Goal: Transaction & Acquisition: Download file/media

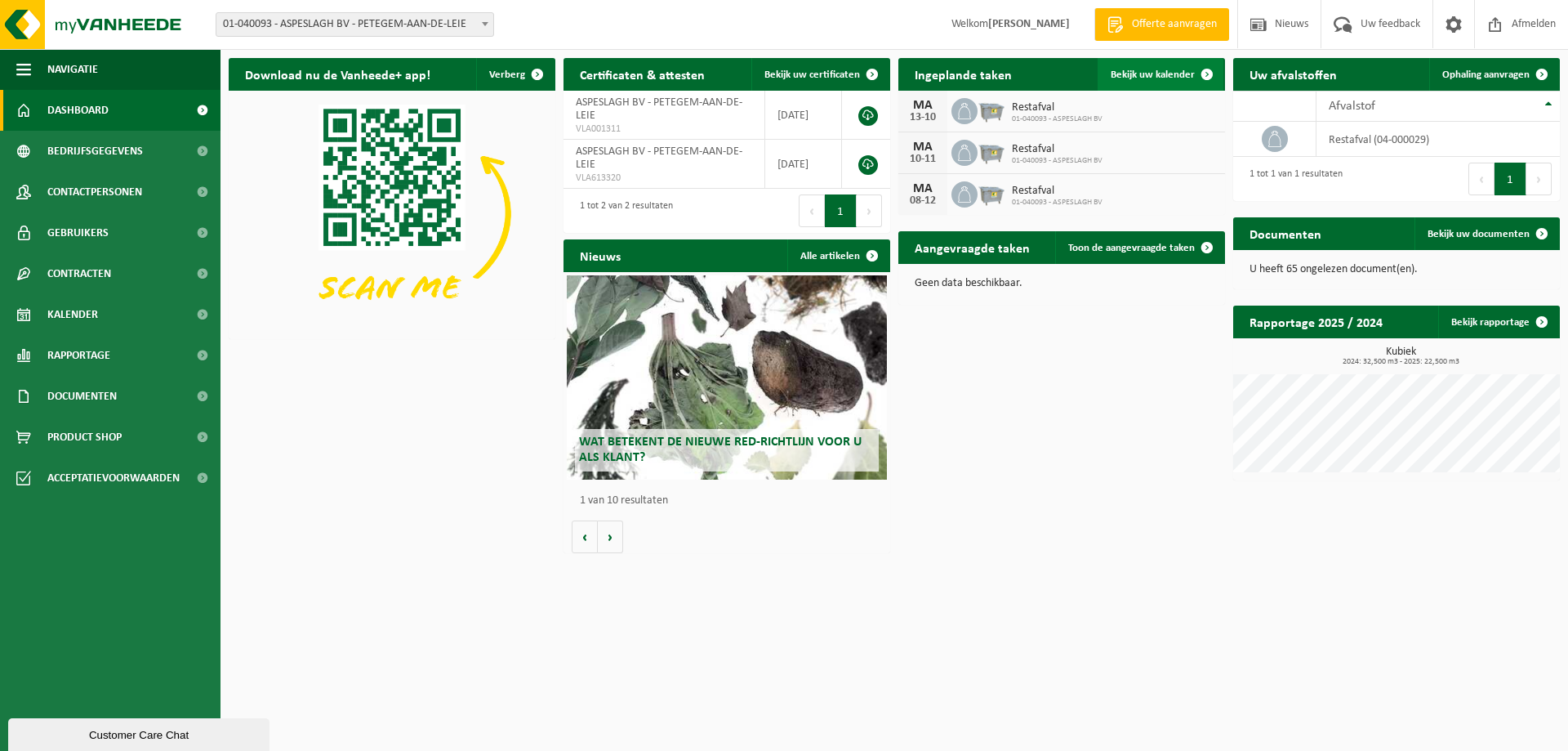
click at [1156, 76] on span "Bekijk uw kalender" at bounding box center [1153, 74] width 85 height 10
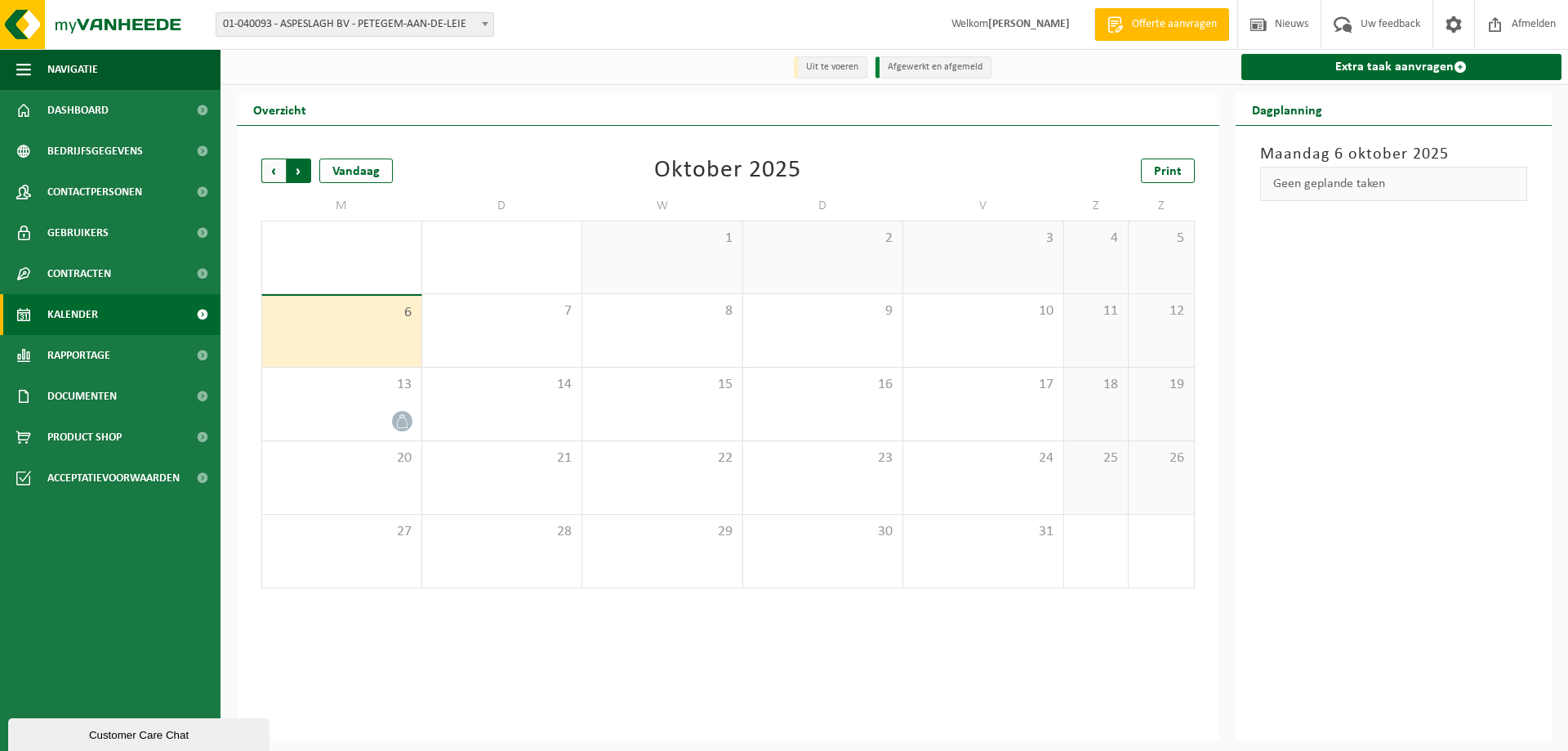
click at [276, 174] on span "Vorige" at bounding box center [274, 171] width 25 height 25
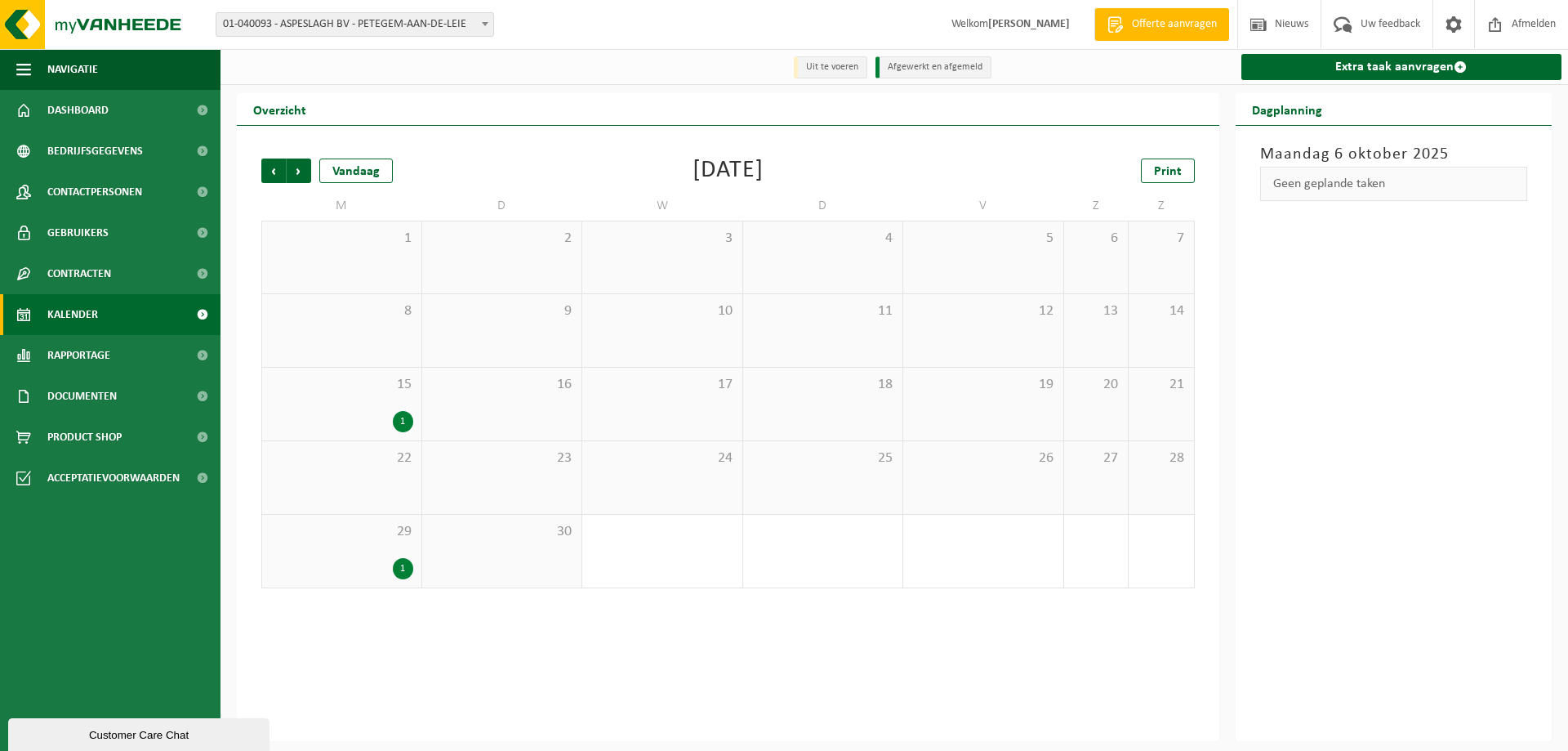
click at [353, 414] on div "1" at bounding box center [341, 421] width 143 height 21
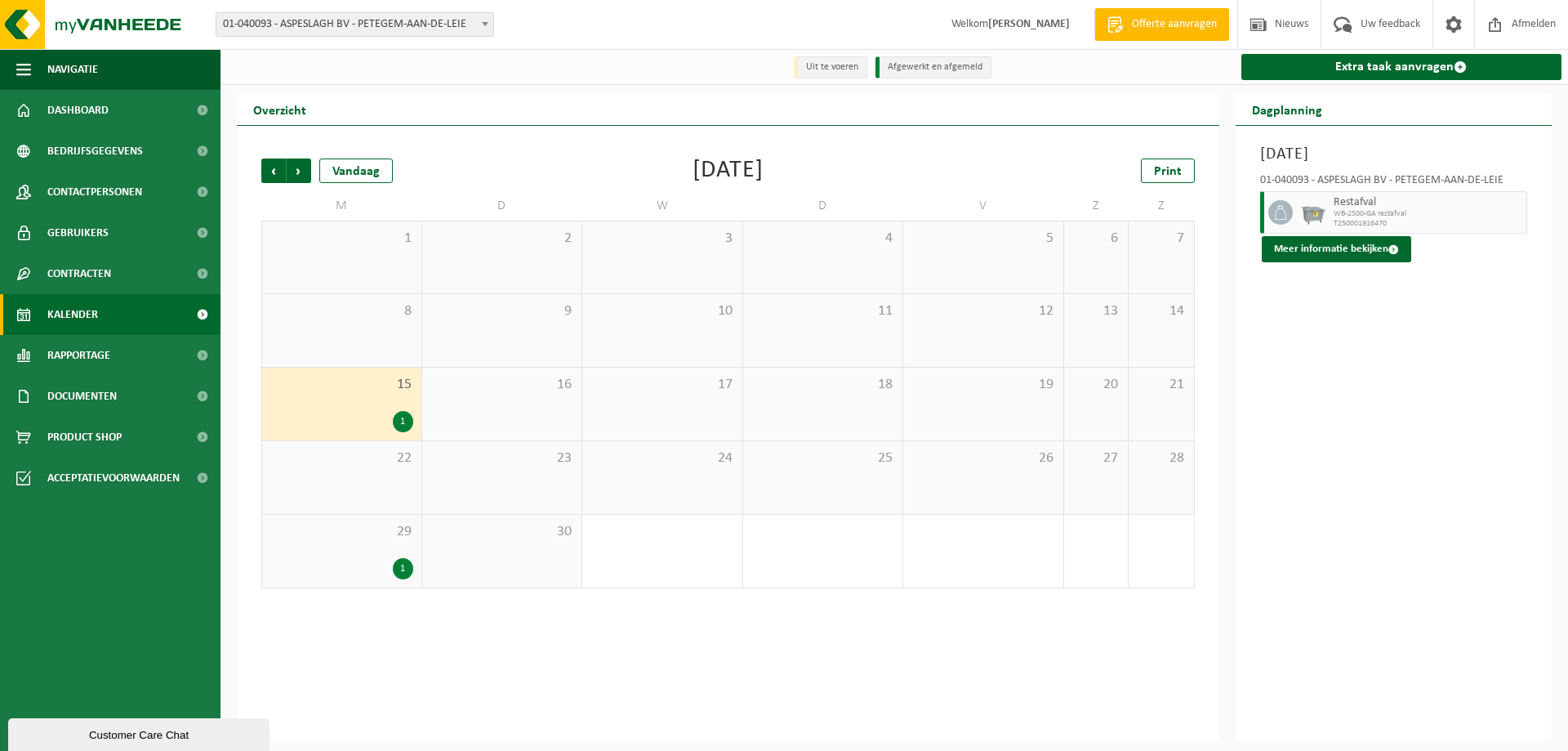
click at [354, 557] on div "29 1" at bounding box center [342, 550] width 160 height 72
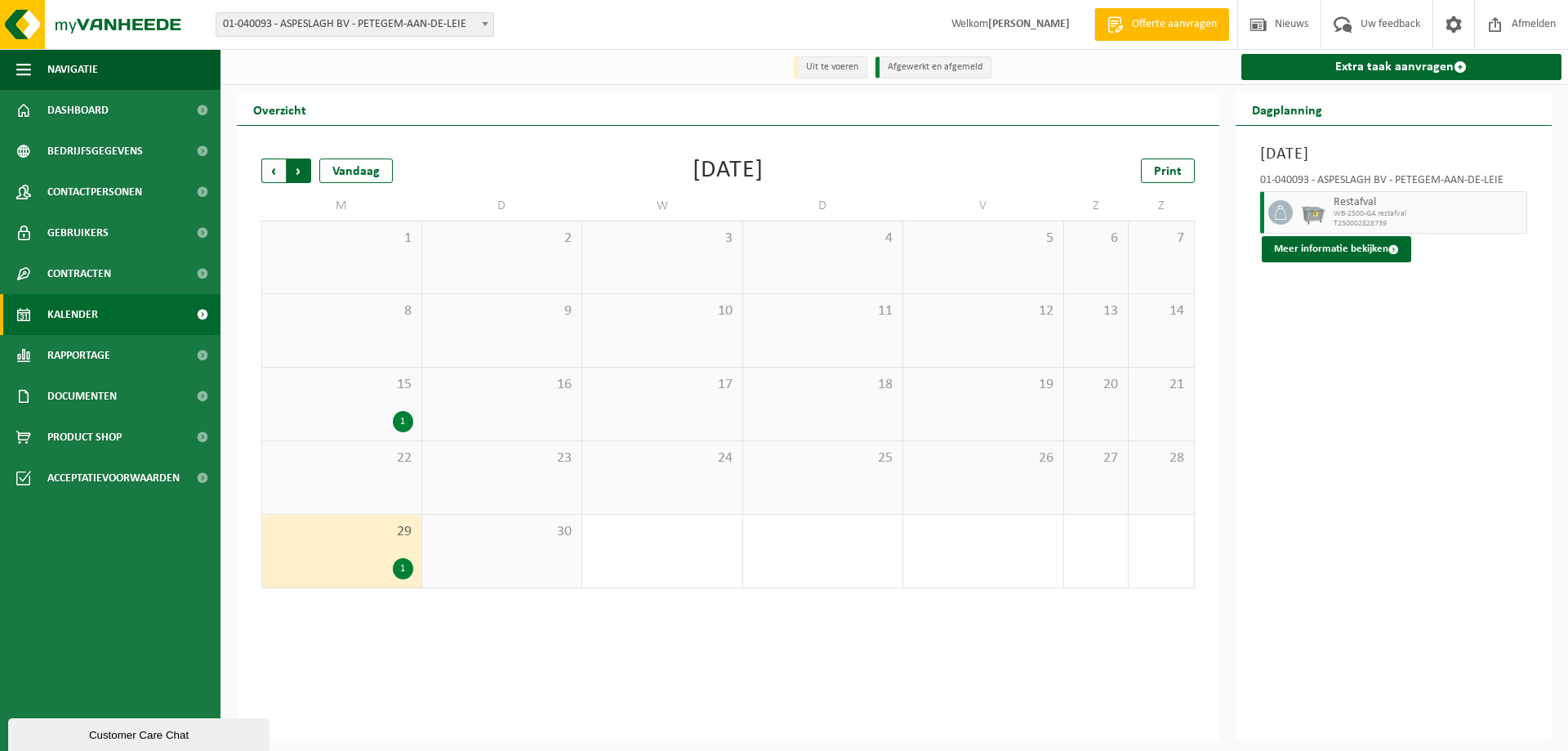
click at [265, 173] on span "Vorige" at bounding box center [274, 171] width 25 height 25
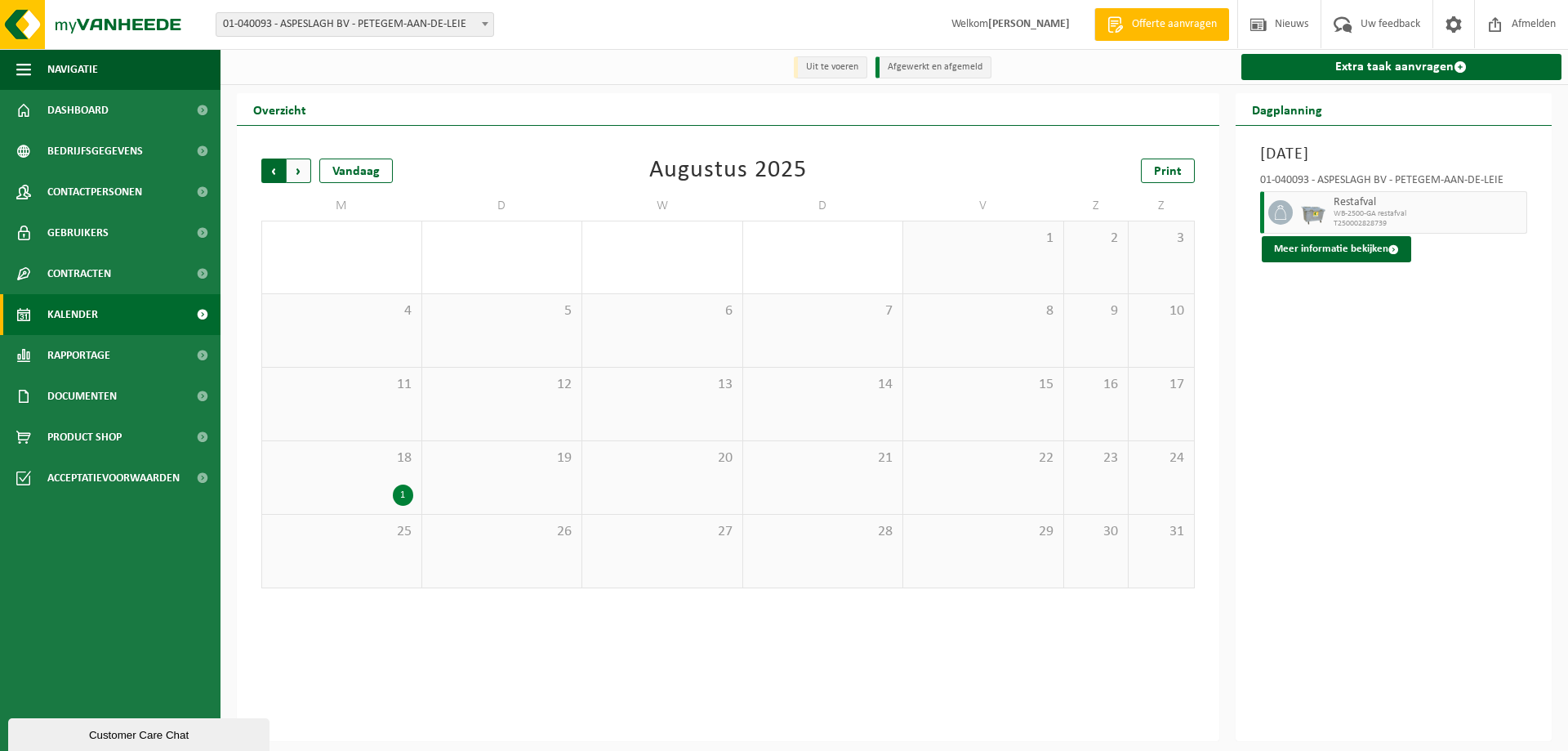
click at [299, 171] on span "Volgende" at bounding box center [299, 171] width 25 height 25
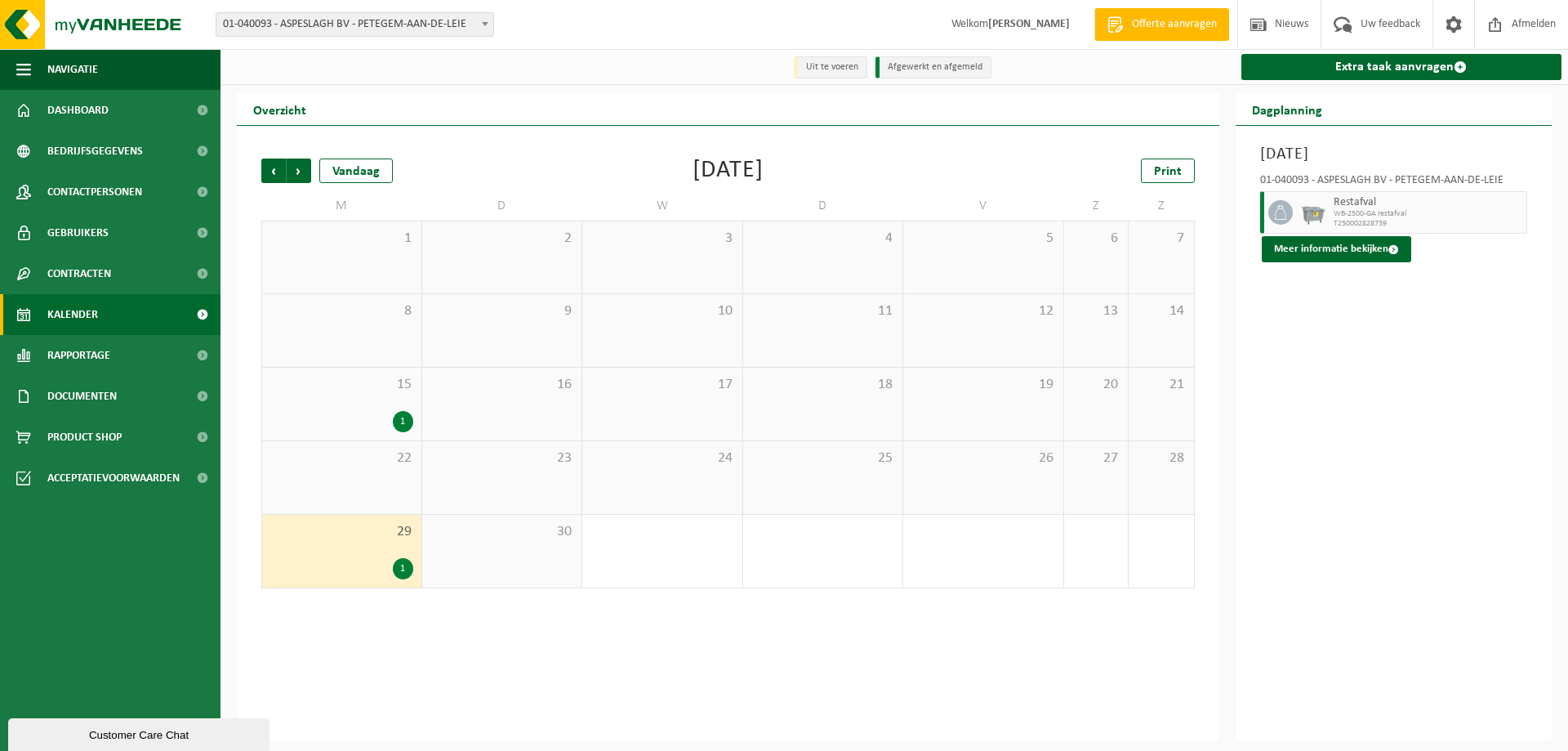
click at [342, 422] on div "1" at bounding box center [341, 421] width 143 height 21
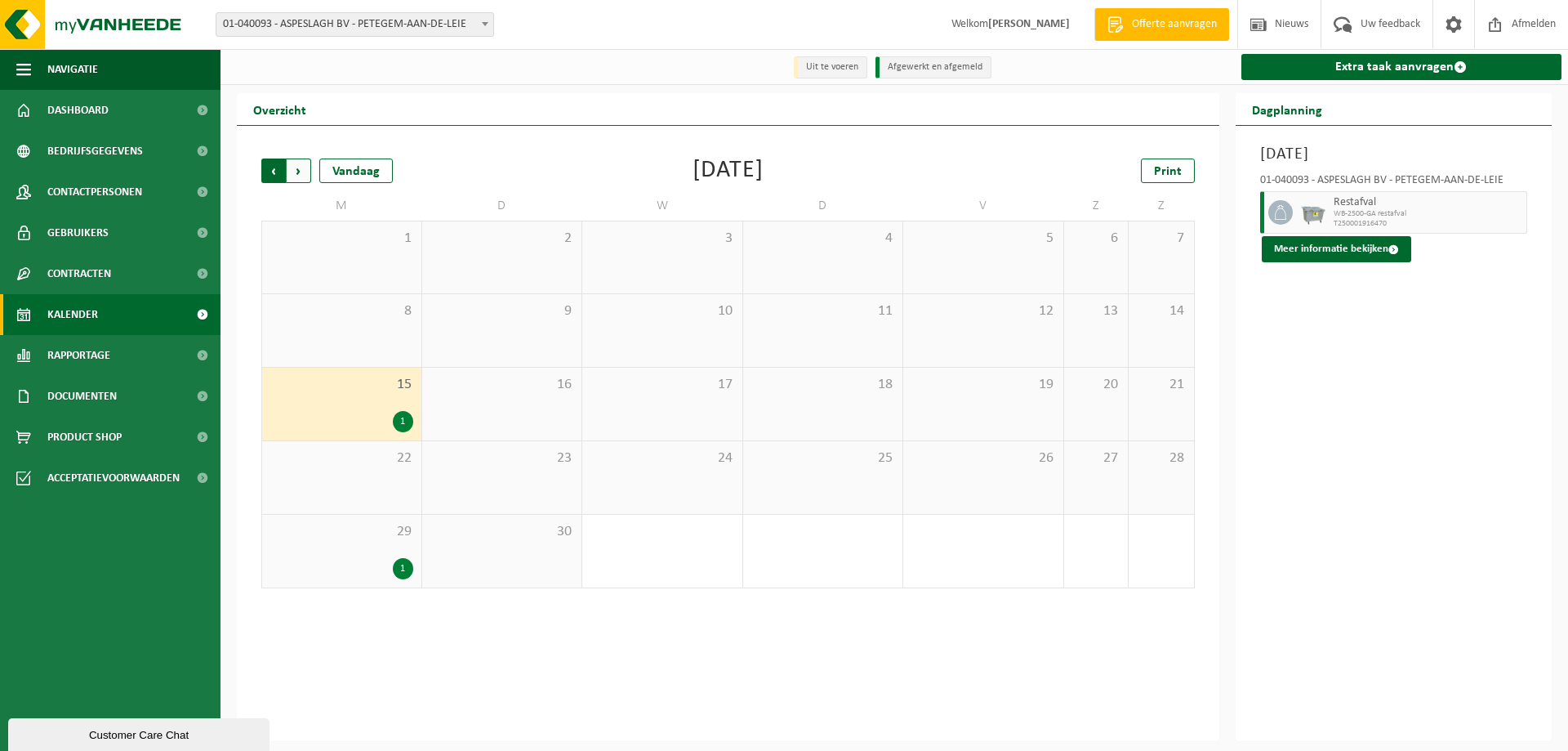
click at [302, 177] on span "Volgende" at bounding box center [299, 171] width 25 height 25
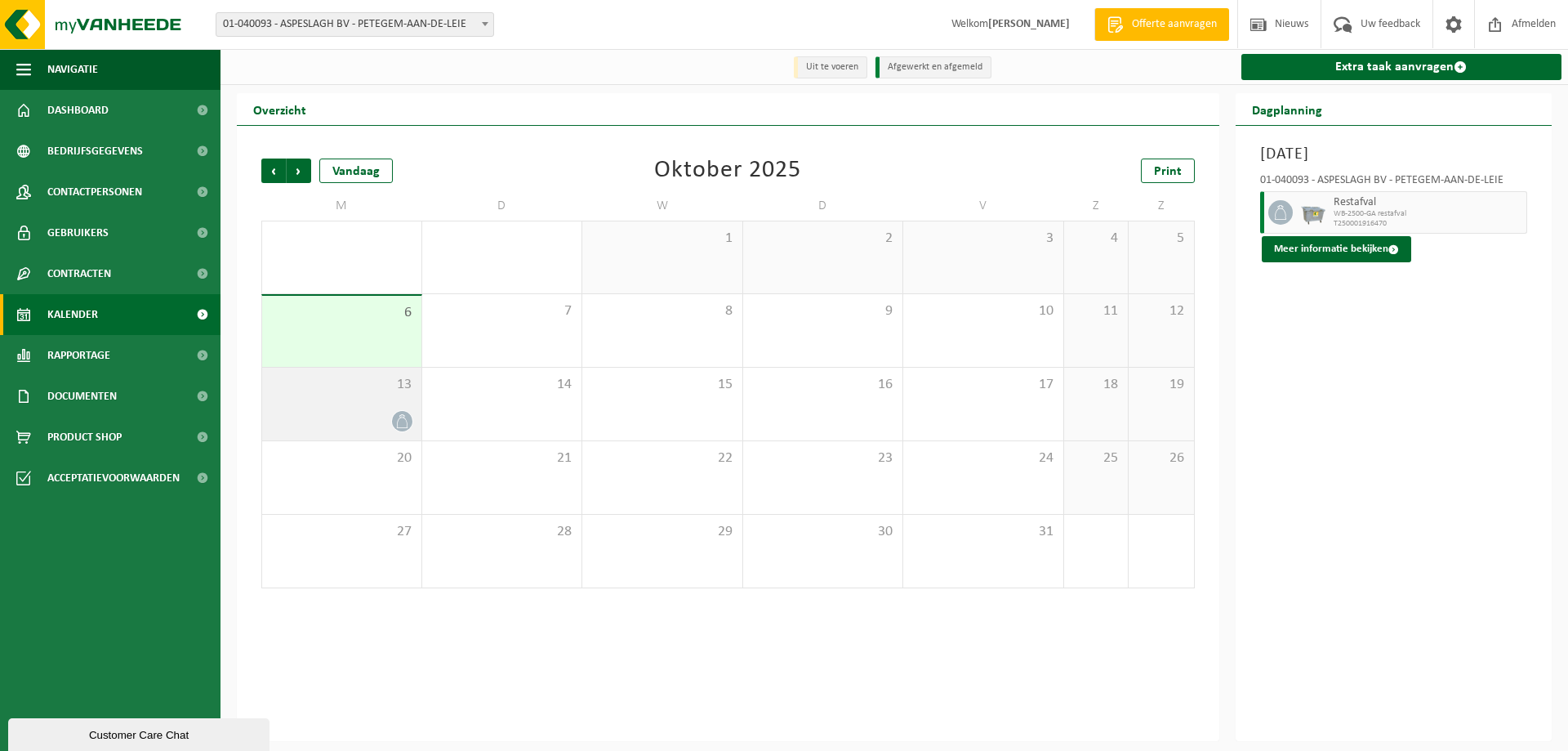
click at [355, 425] on div at bounding box center [341, 420] width 143 height 22
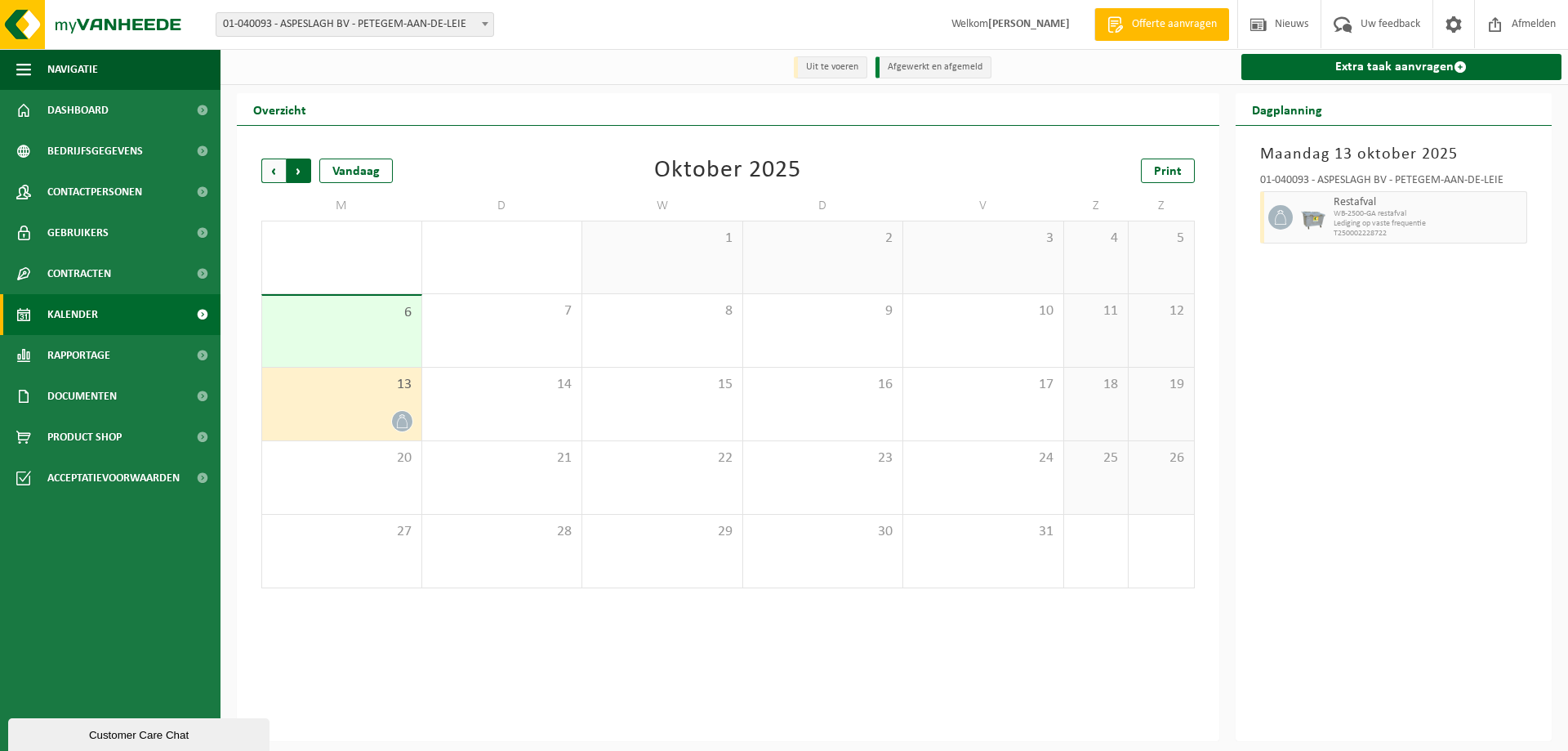
click at [270, 168] on span "Vorige" at bounding box center [274, 171] width 25 height 25
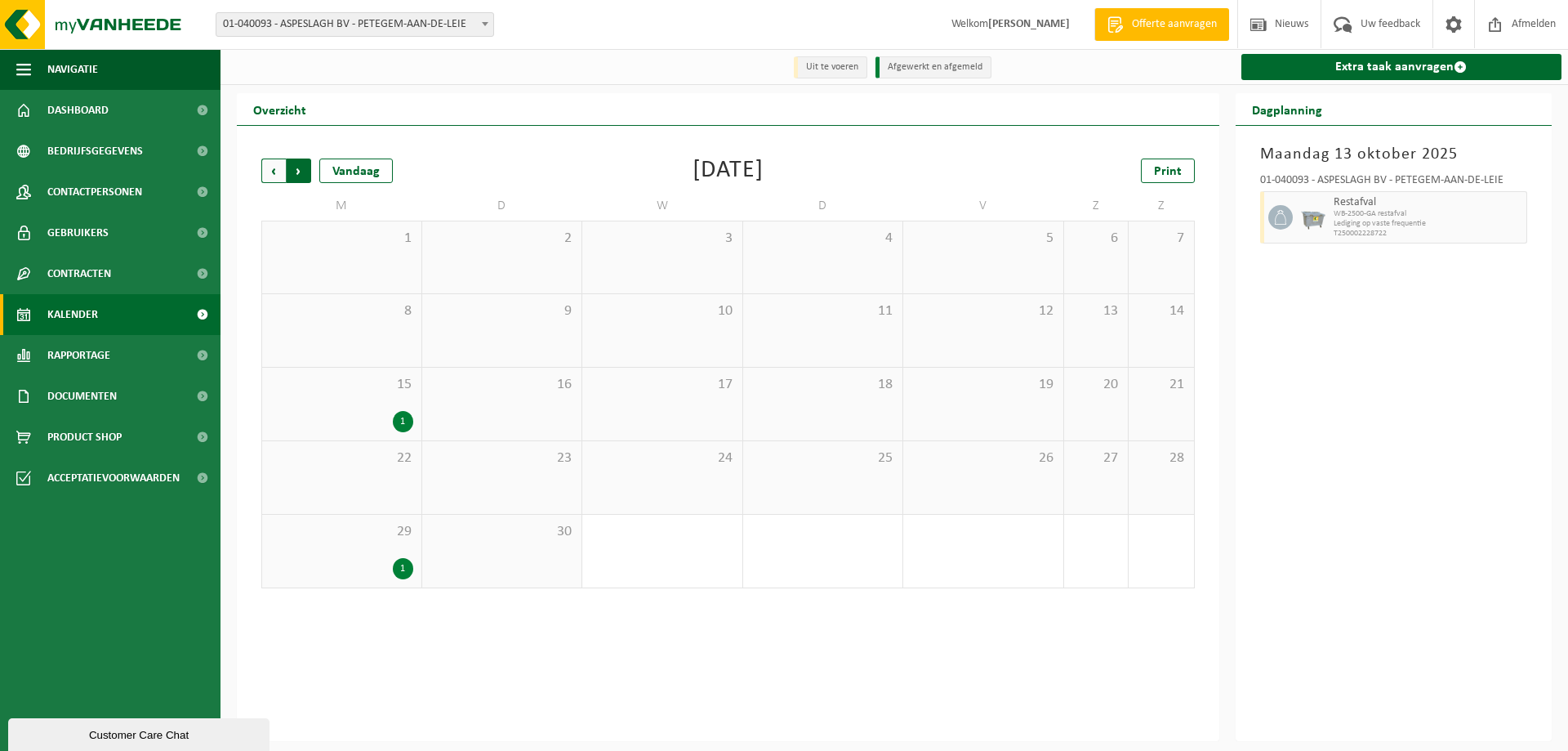
click at [275, 175] on span "Vorige" at bounding box center [274, 171] width 25 height 25
click at [299, 176] on span "Volgende" at bounding box center [299, 171] width 25 height 25
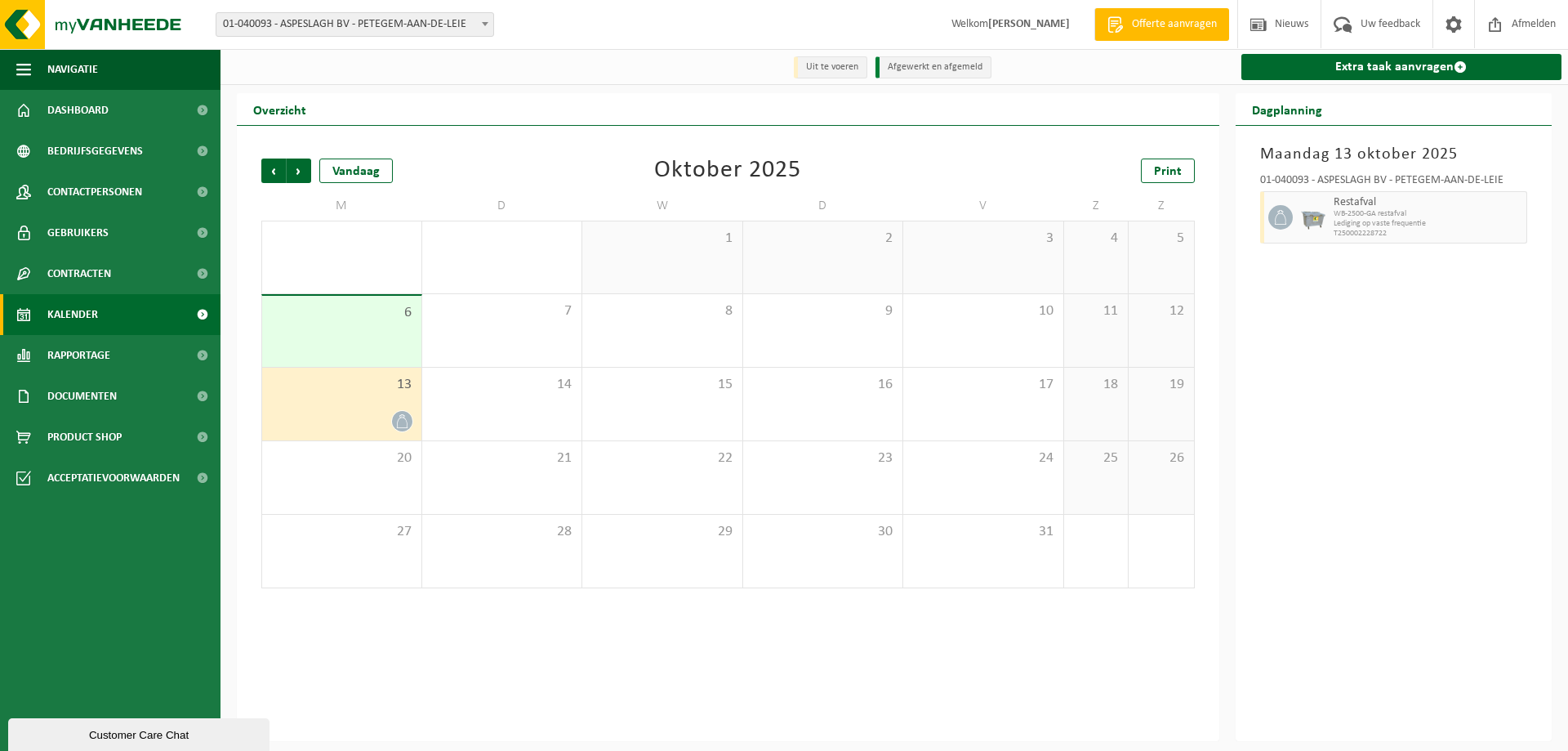
click at [299, 176] on span "Volgende" at bounding box center [299, 171] width 25 height 25
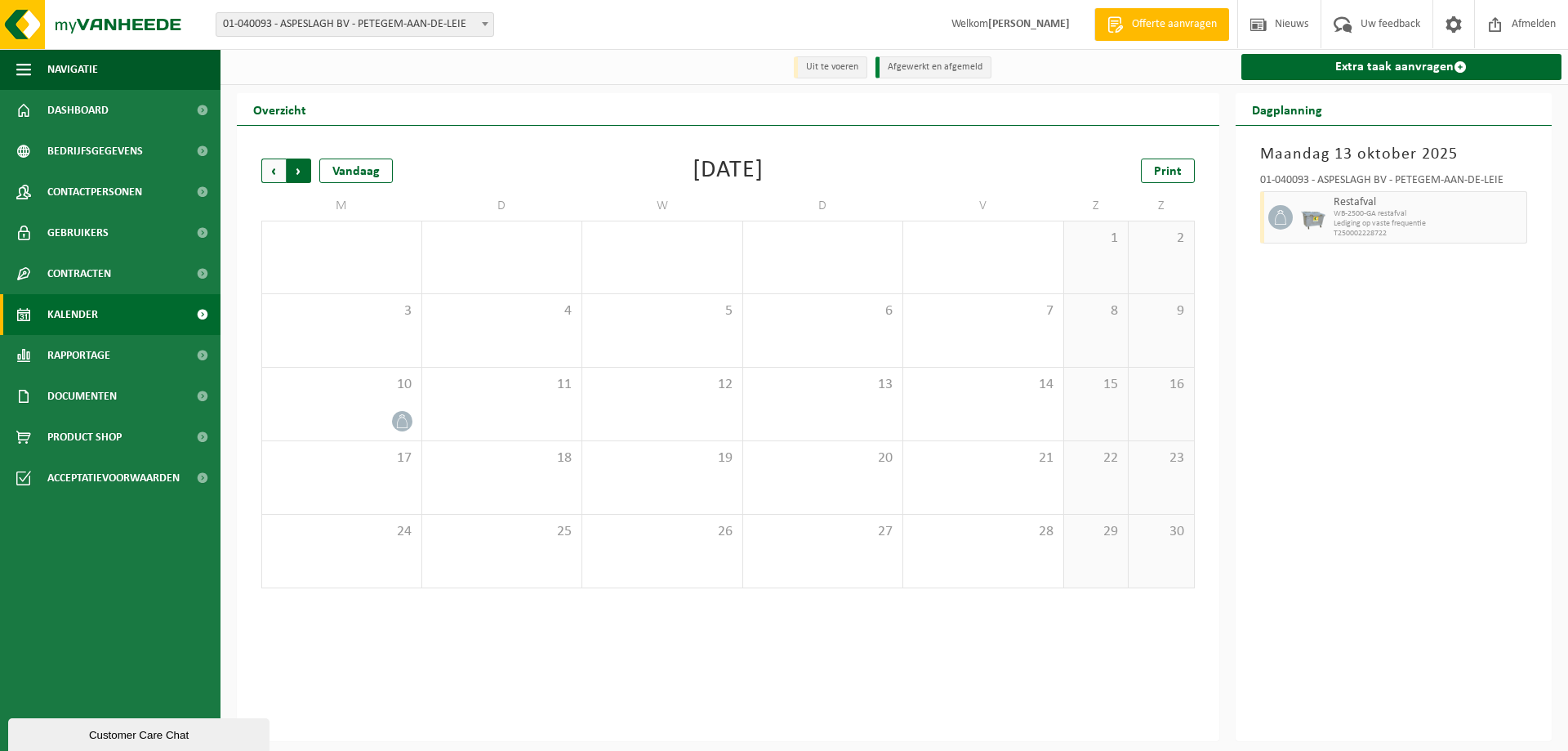
click at [265, 172] on span "Vorige" at bounding box center [274, 171] width 25 height 25
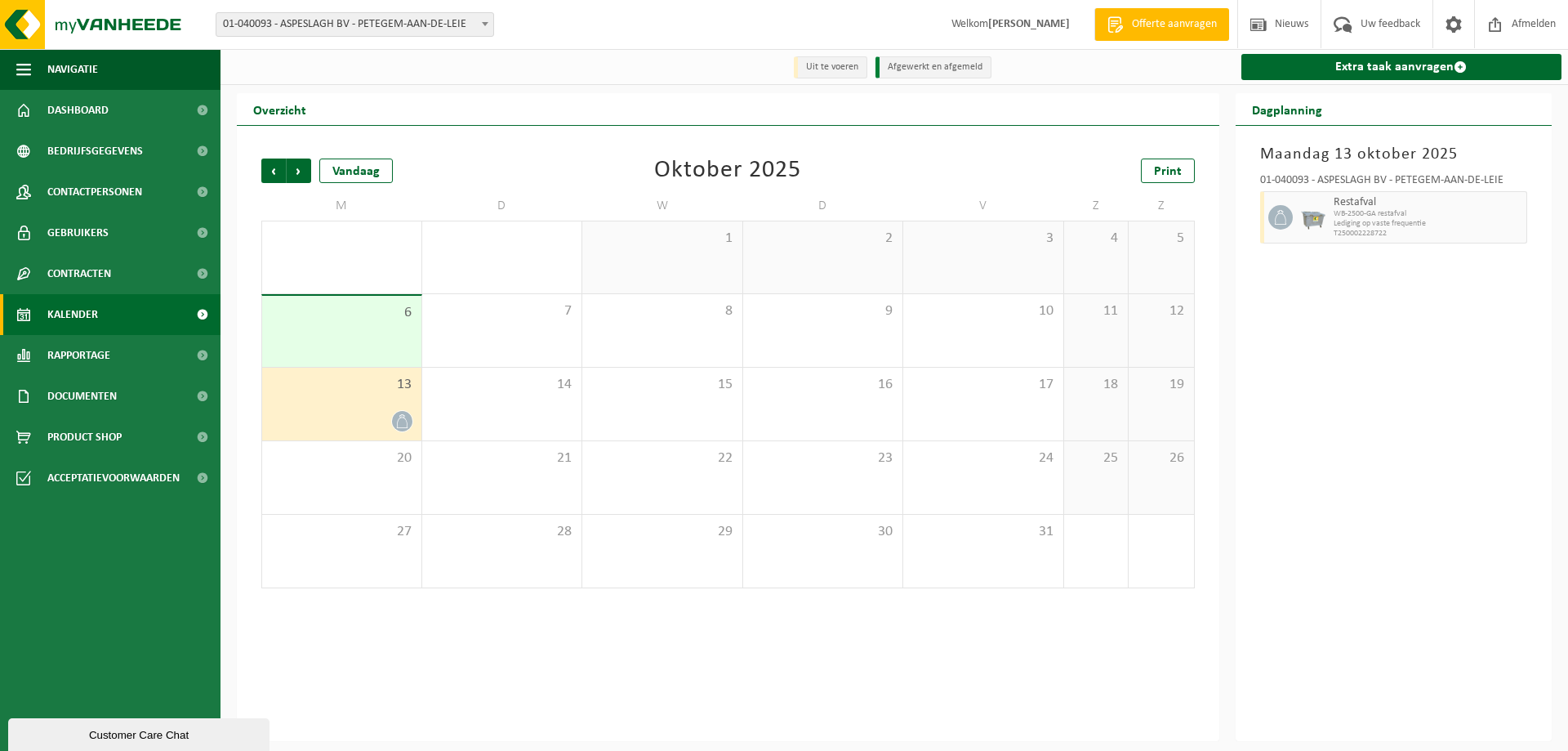
click at [265, 171] on span "Vorige" at bounding box center [274, 171] width 25 height 25
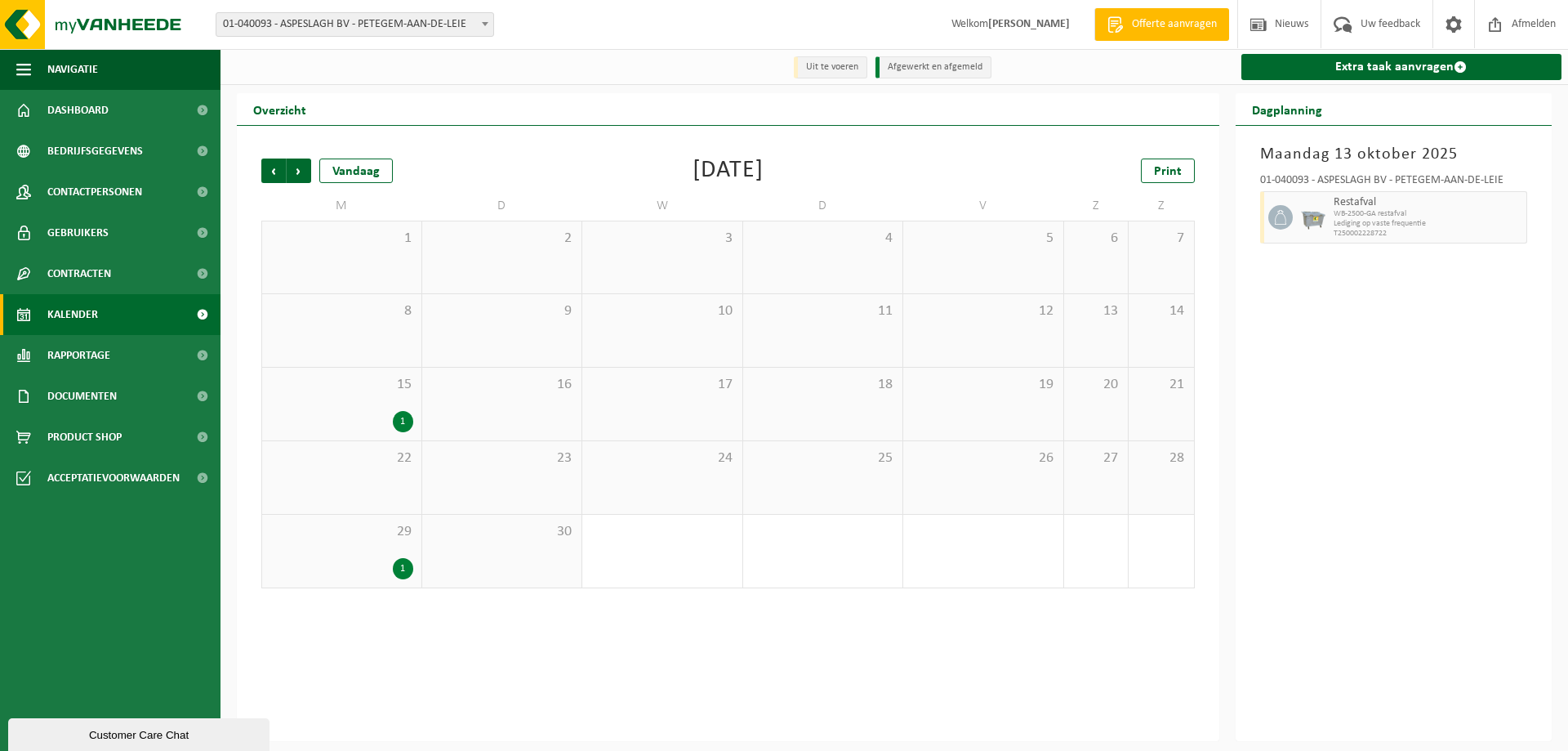
click at [383, 412] on div "1" at bounding box center [341, 421] width 143 height 21
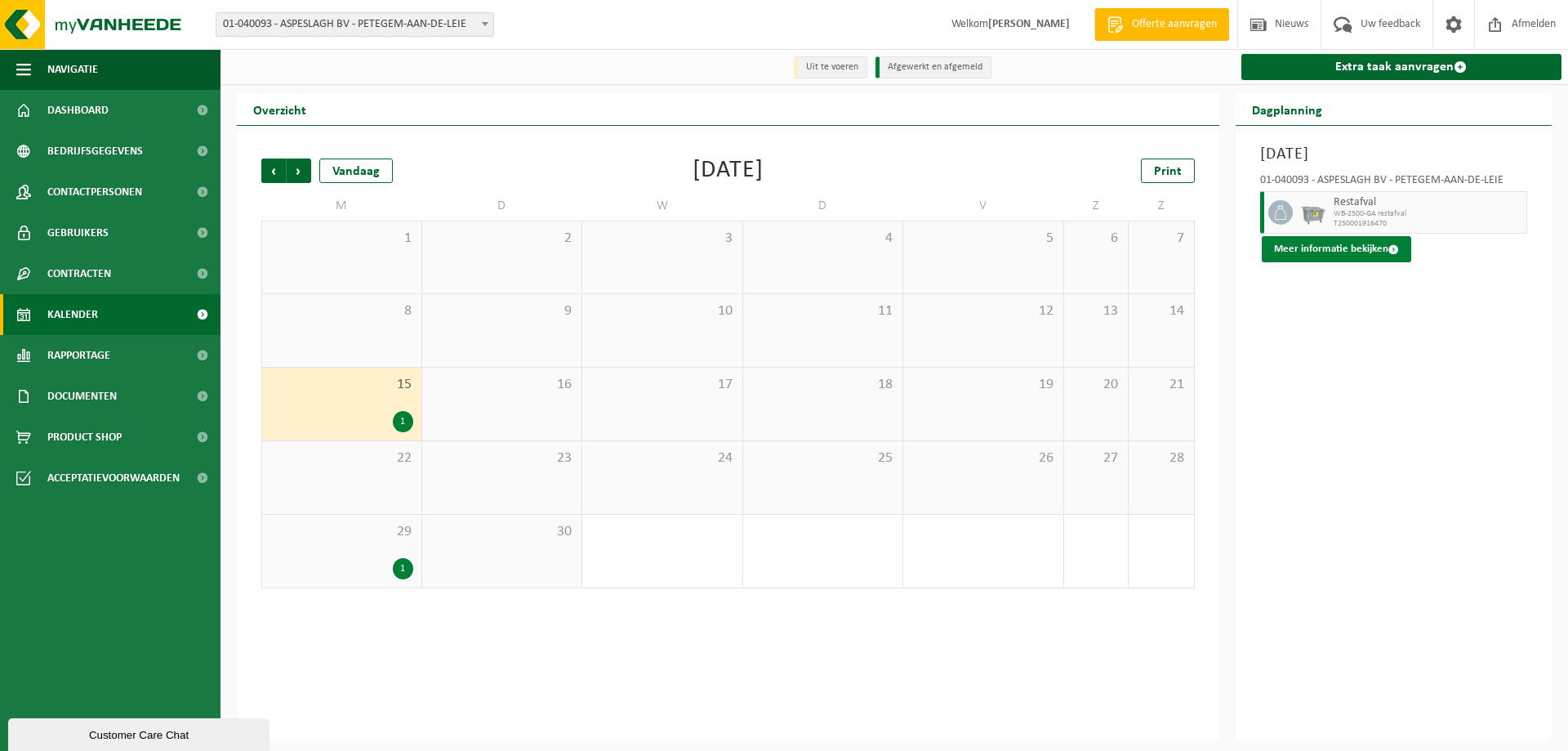
click at [1327, 247] on button "Meer informatie bekijken" at bounding box center [1336, 248] width 149 height 26
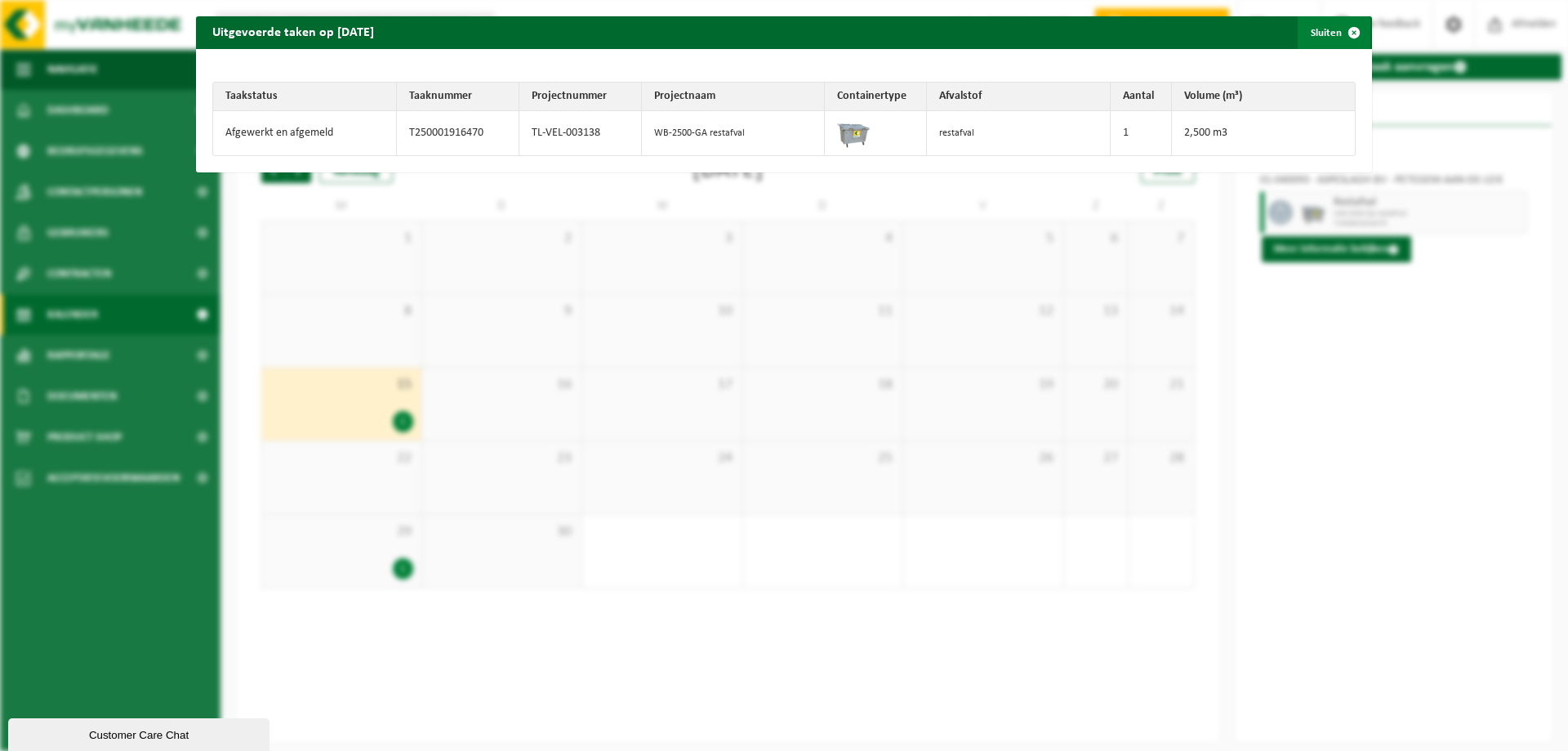
click at [1310, 34] on button "Sluiten" at bounding box center [1334, 32] width 72 height 32
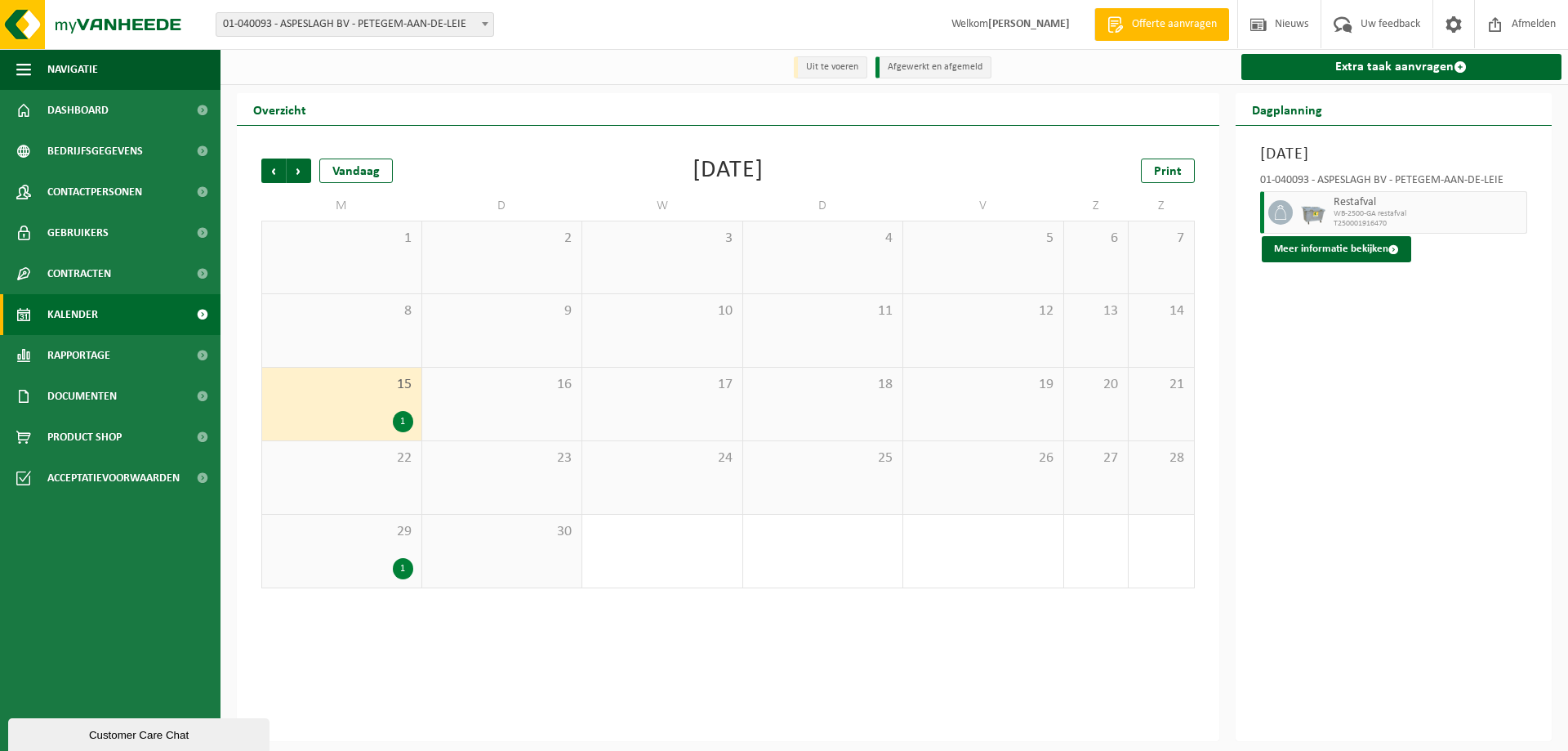
click at [392, 559] on div "1" at bounding box center [341, 568] width 143 height 21
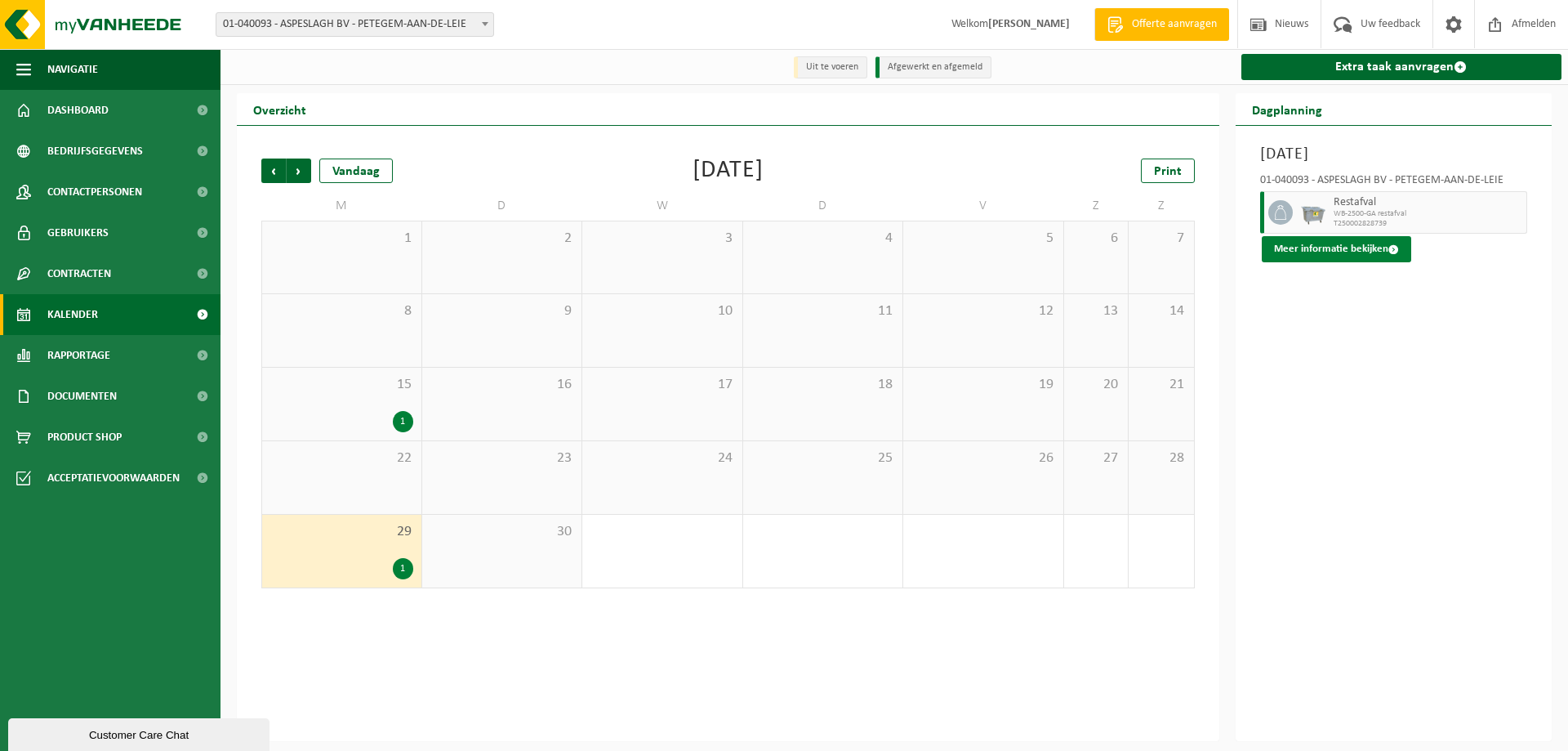
click at [1297, 259] on button "Meer informatie bekijken" at bounding box center [1336, 248] width 149 height 26
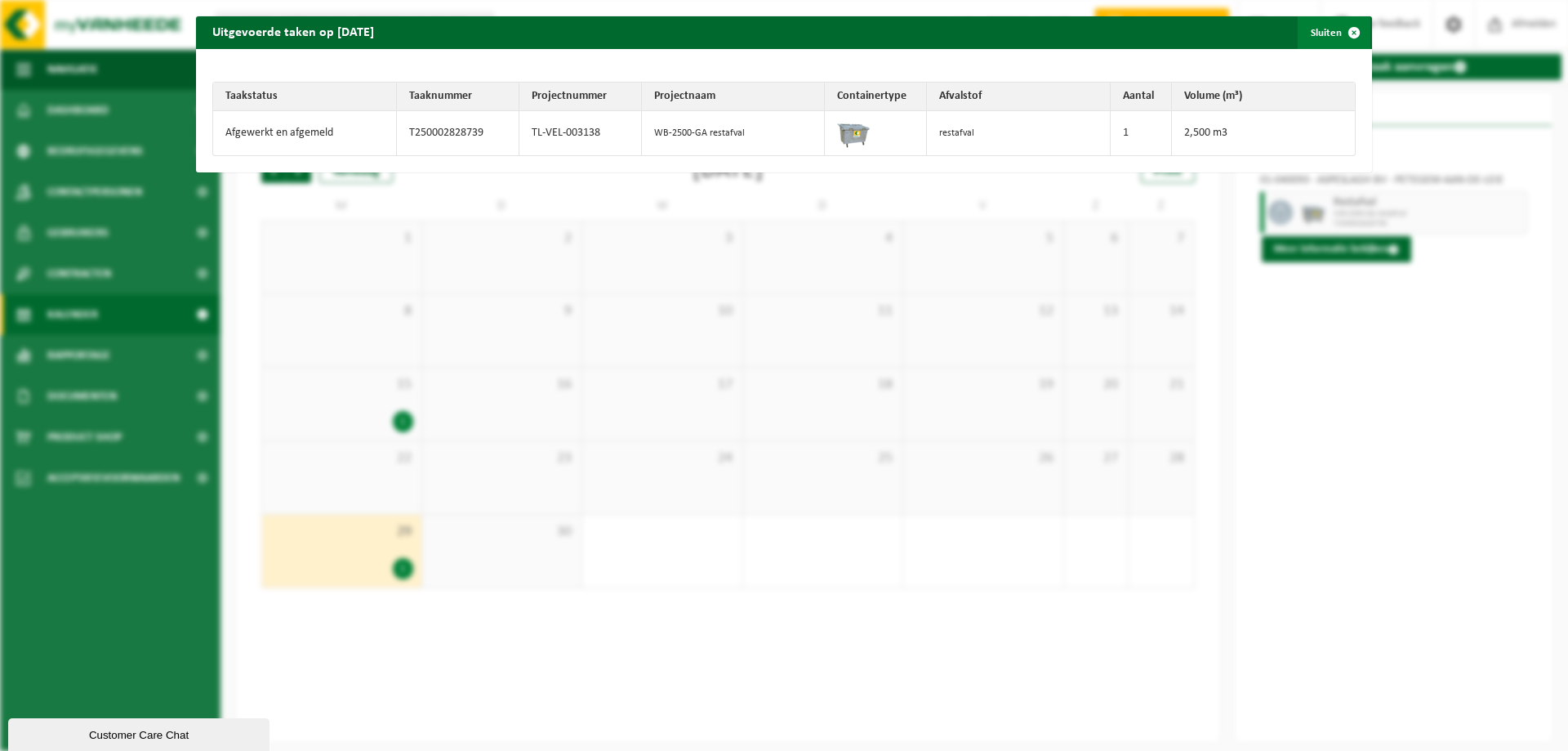
click at [1310, 40] on button "Sluiten" at bounding box center [1334, 32] width 72 height 32
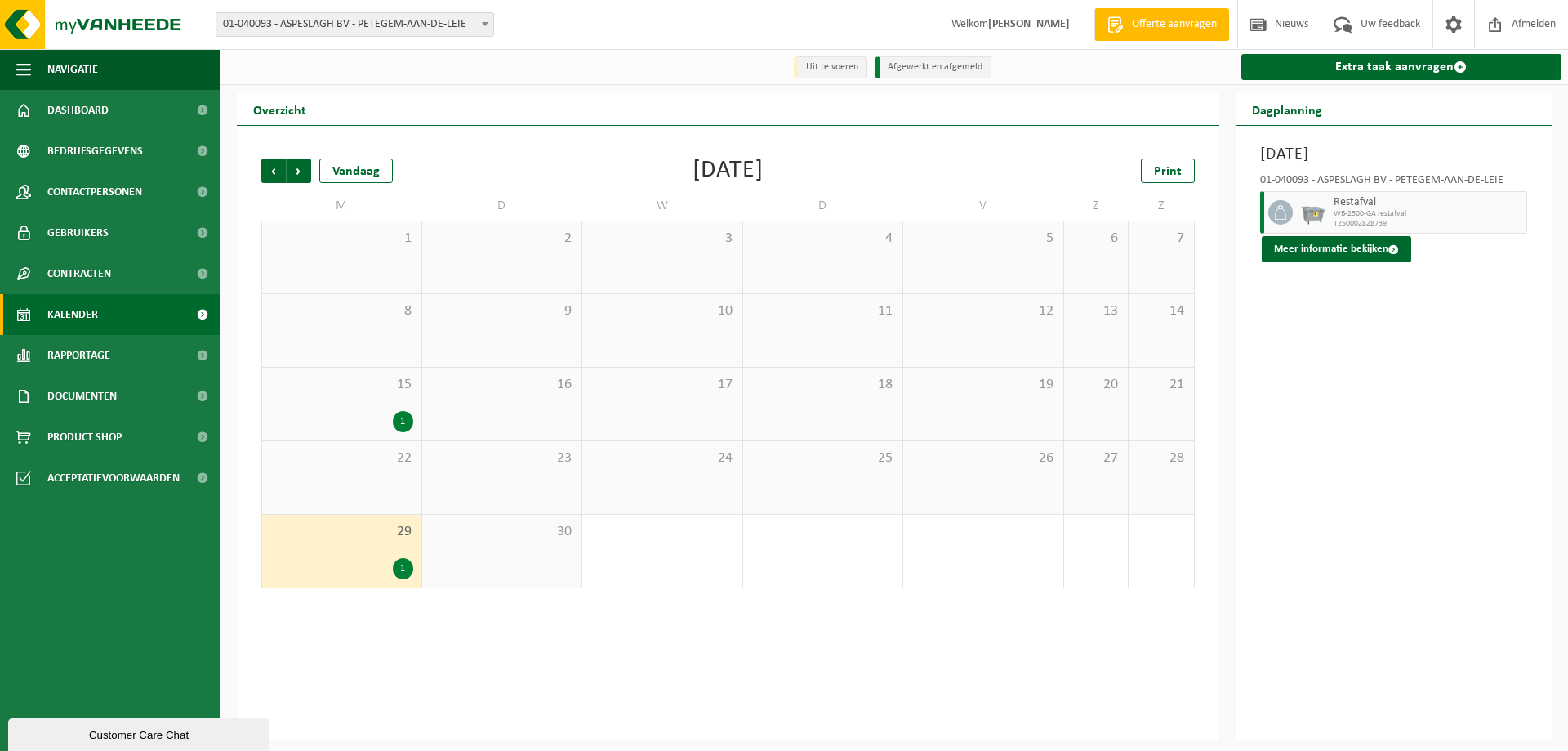
click at [334, 413] on div "1" at bounding box center [341, 421] width 143 height 21
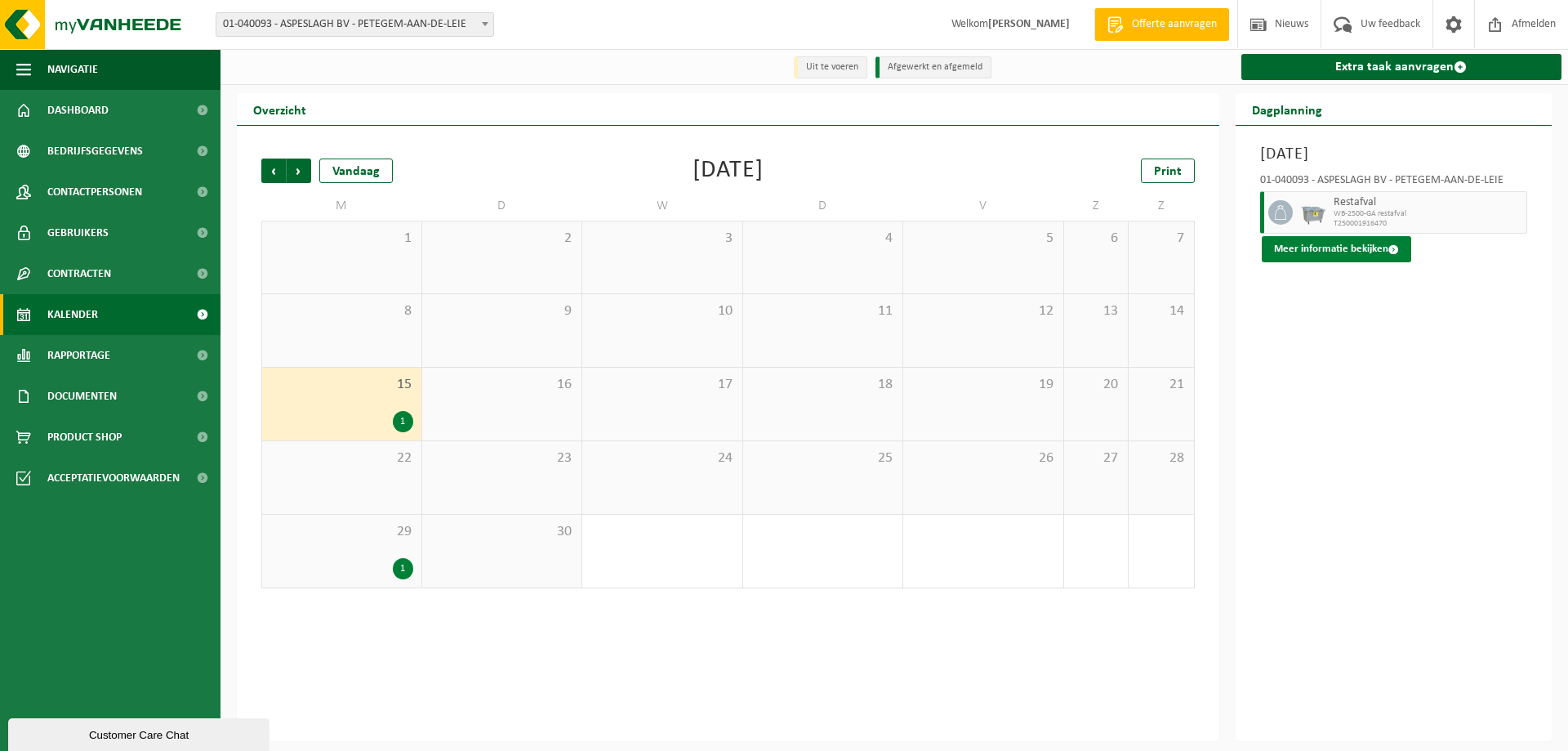
click at [1303, 256] on button "Meer informatie bekijken" at bounding box center [1336, 248] width 149 height 26
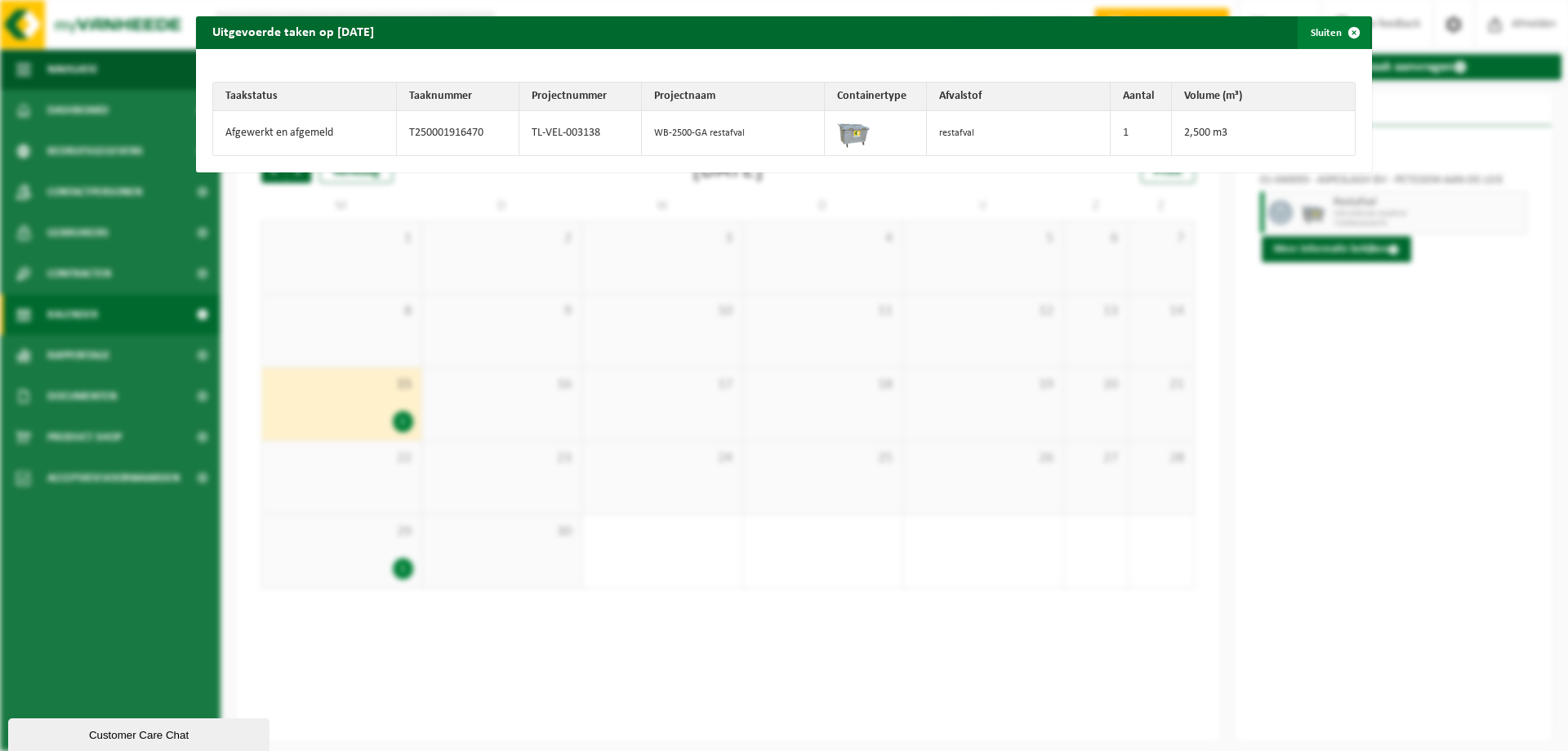
click at [1315, 32] on button "Sluiten" at bounding box center [1334, 32] width 72 height 32
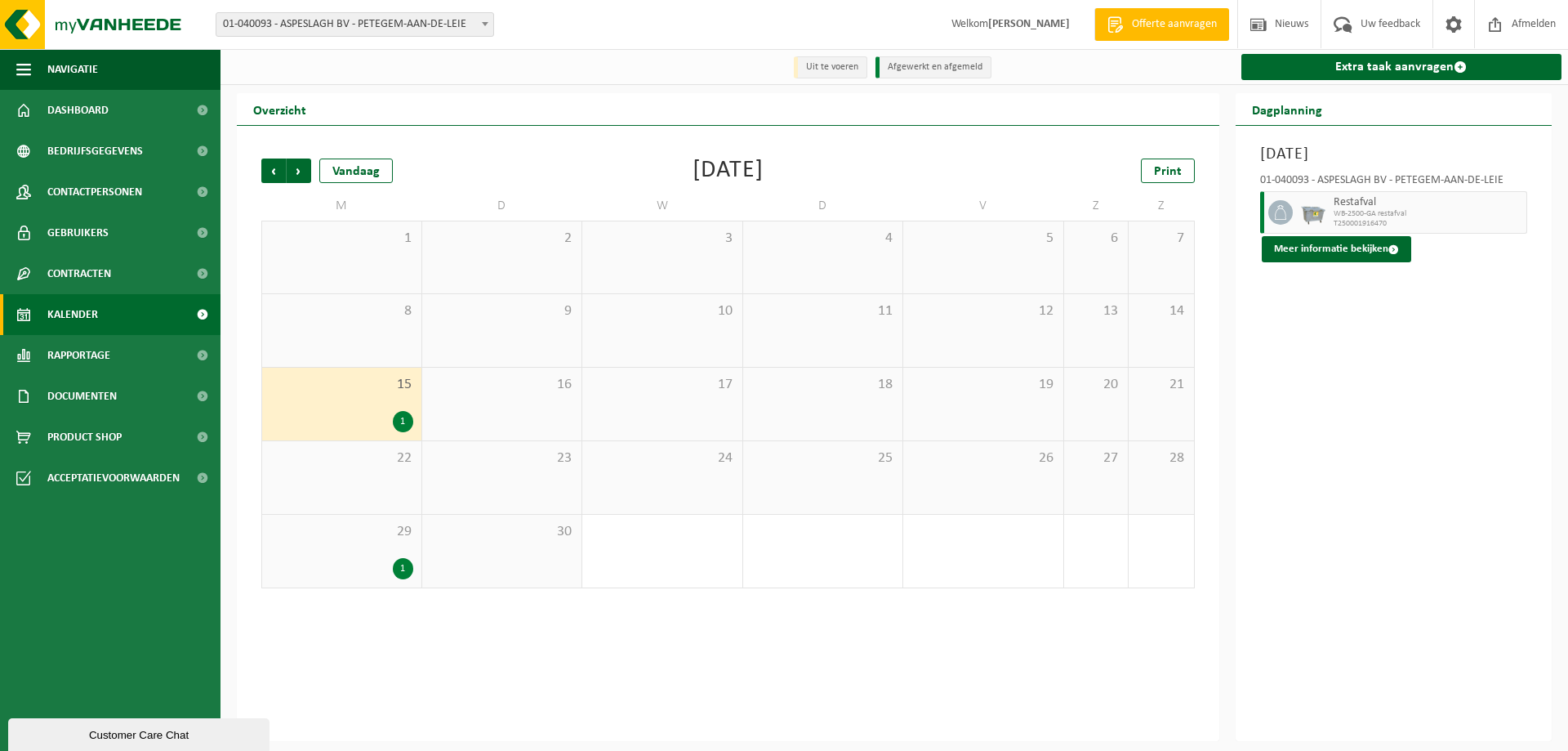
click at [340, 554] on div "29 1" at bounding box center [342, 550] width 160 height 72
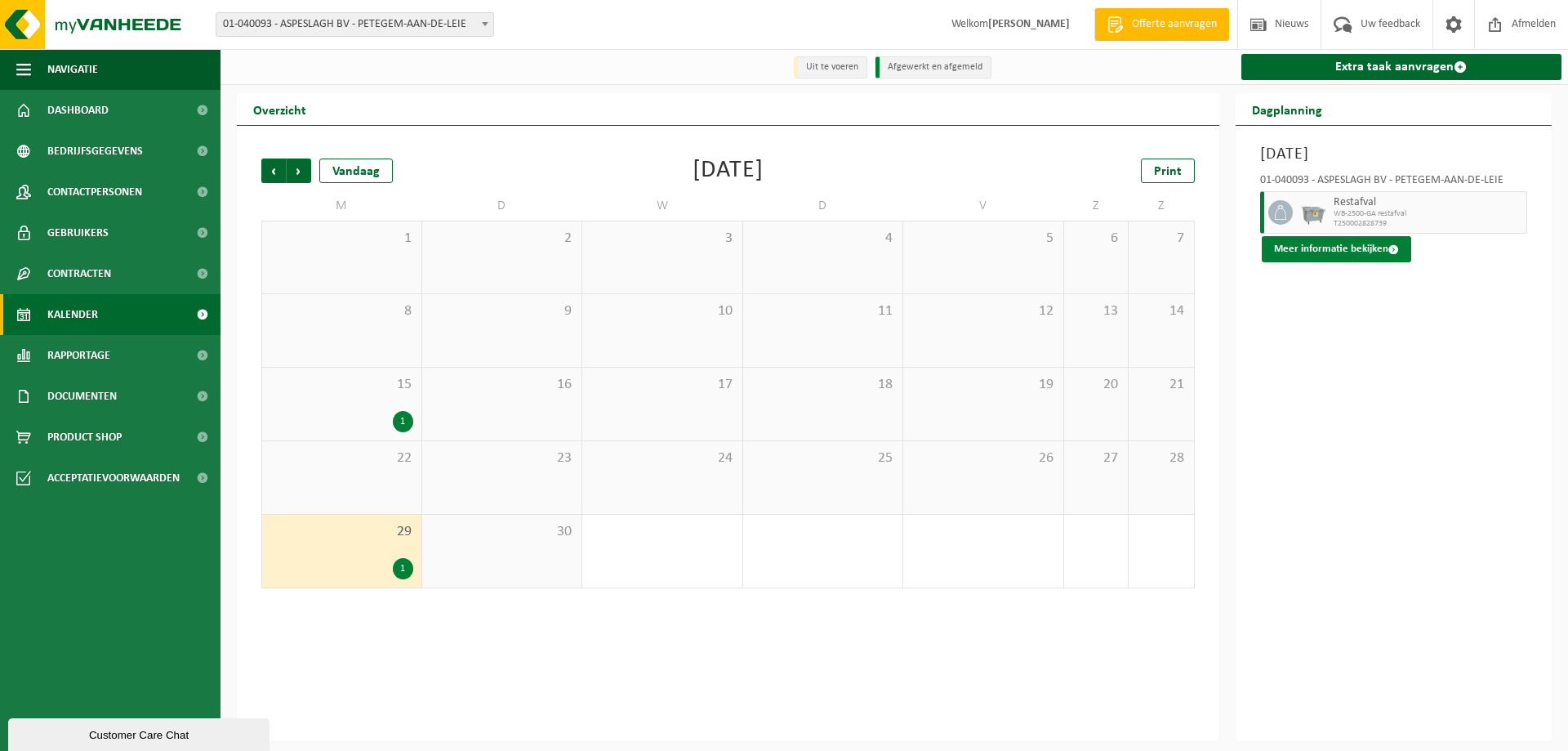
click at [1323, 249] on button "Meer informatie bekijken" at bounding box center [1336, 248] width 149 height 26
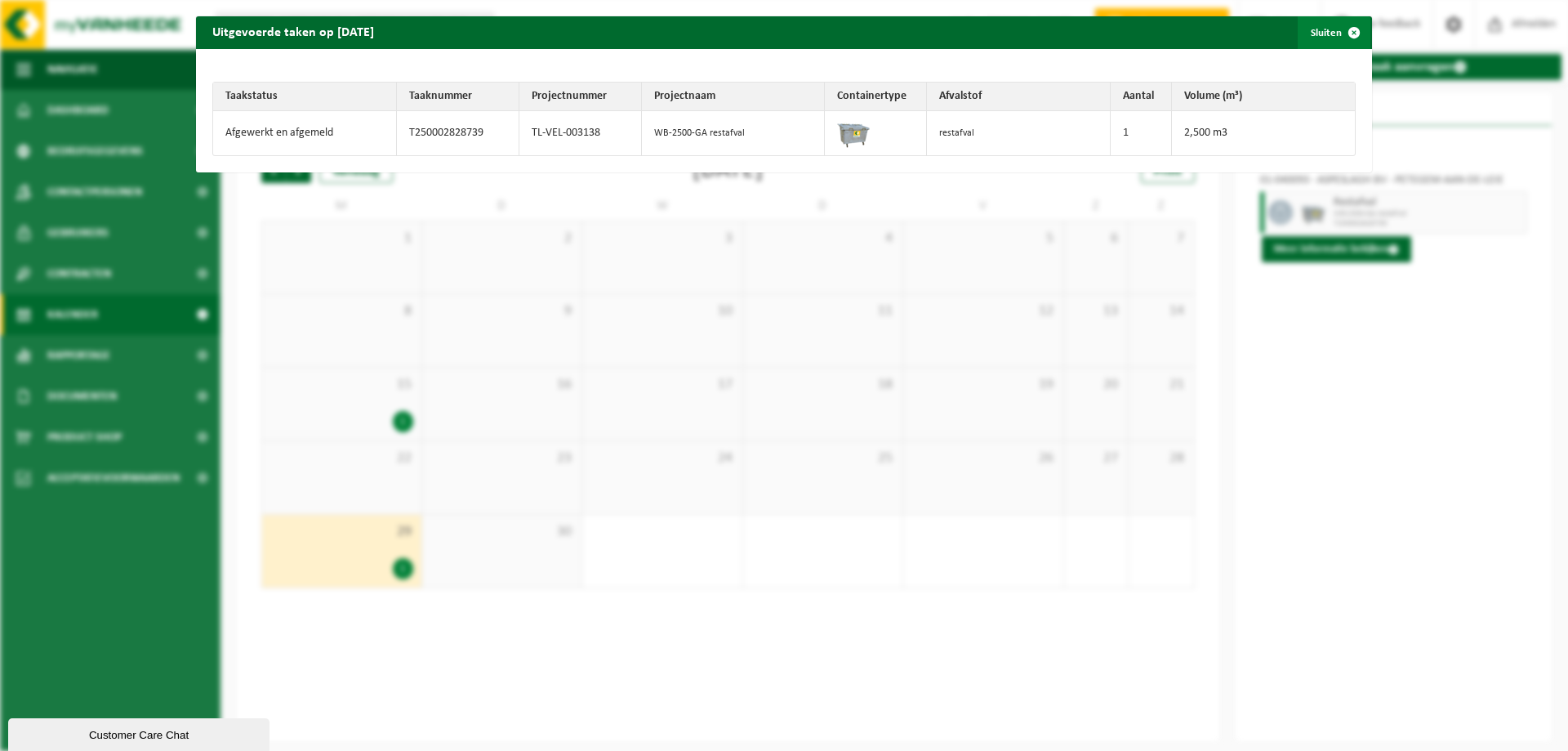
click at [1310, 36] on button "Sluiten" at bounding box center [1334, 32] width 72 height 32
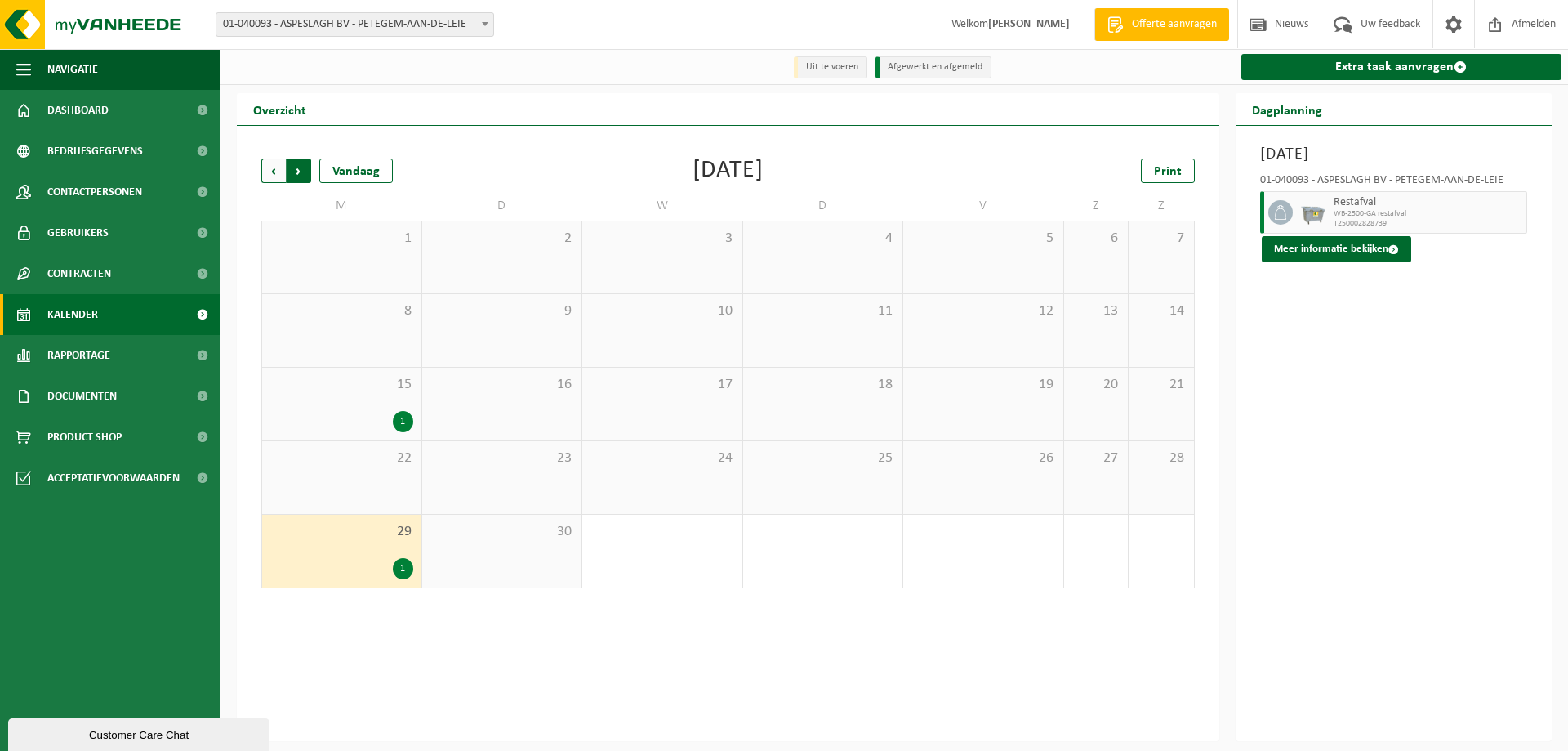
click at [275, 170] on span "Vorige" at bounding box center [274, 171] width 25 height 25
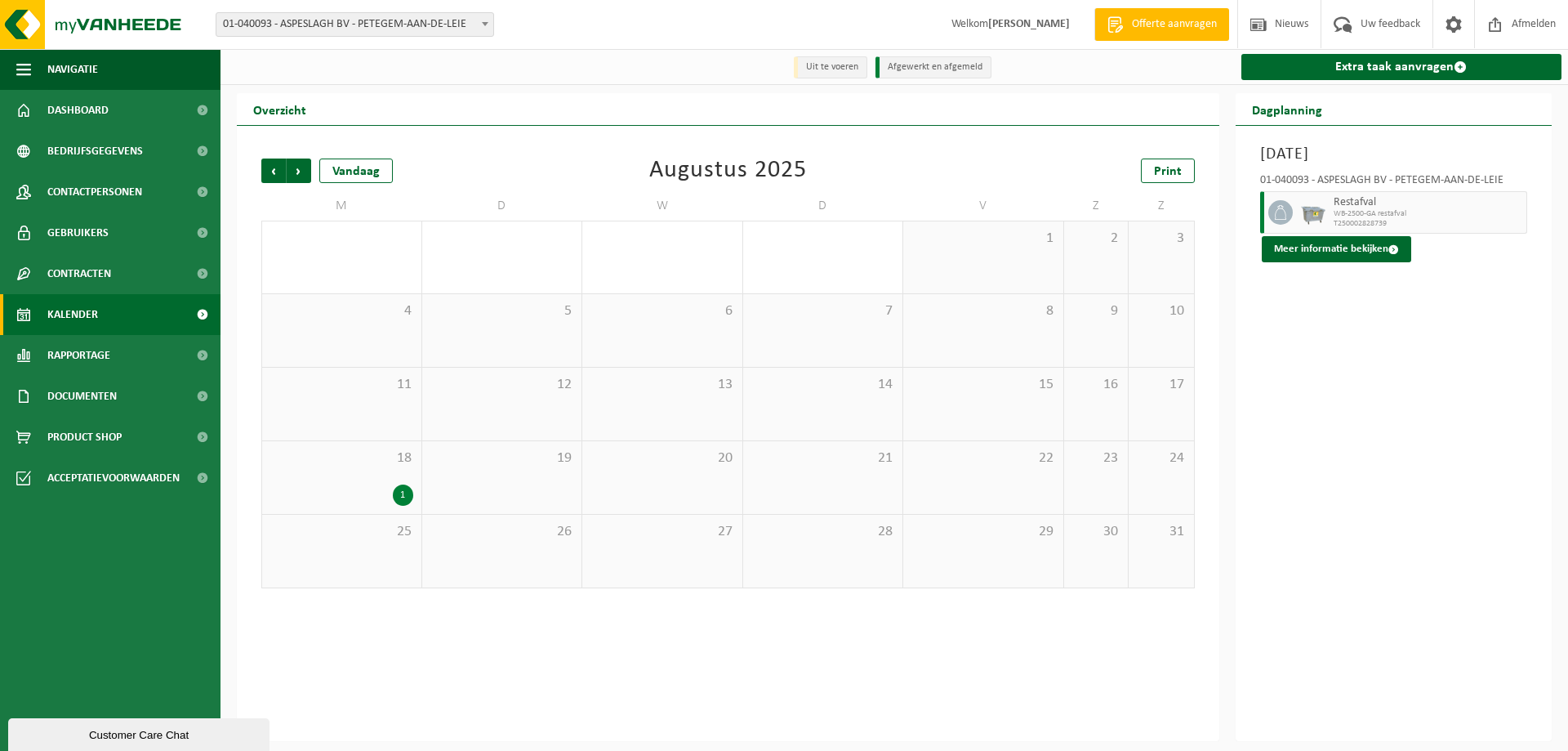
click at [335, 510] on div "18 1" at bounding box center [342, 477] width 160 height 72
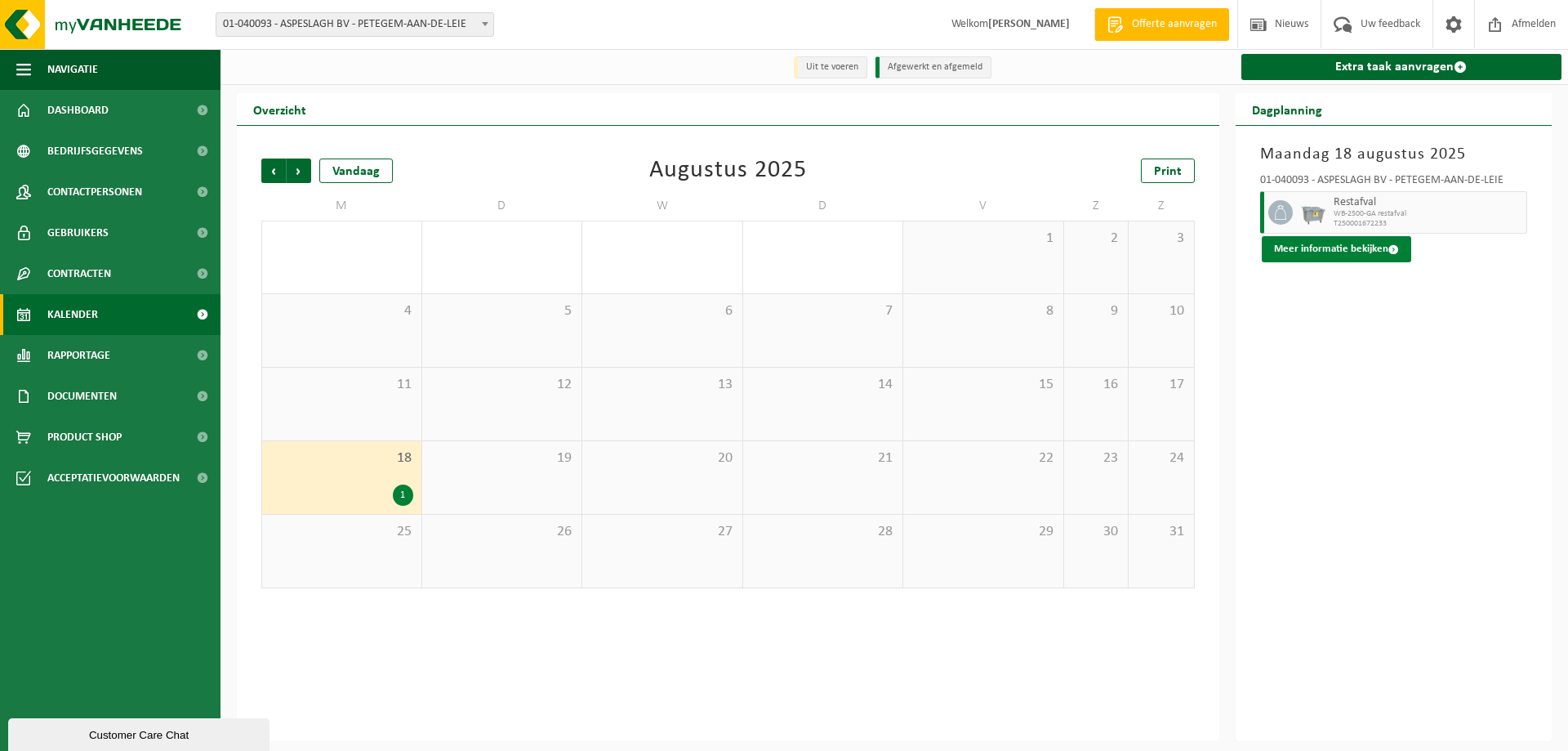
click at [1303, 246] on button "Meer informatie bekijken" at bounding box center [1336, 248] width 149 height 26
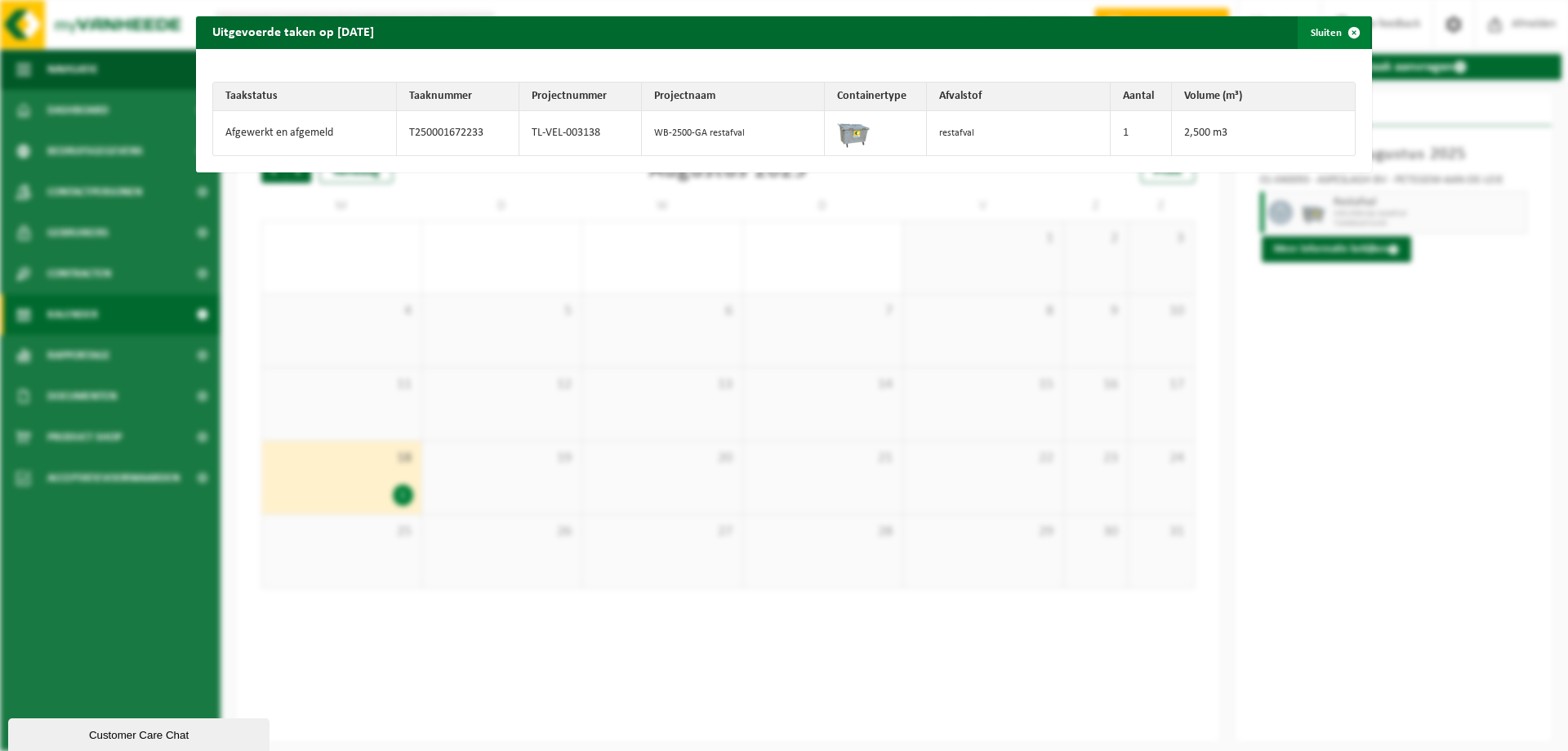
click at [1320, 29] on button "Sluiten" at bounding box center [1334, 32] width 72 height 32
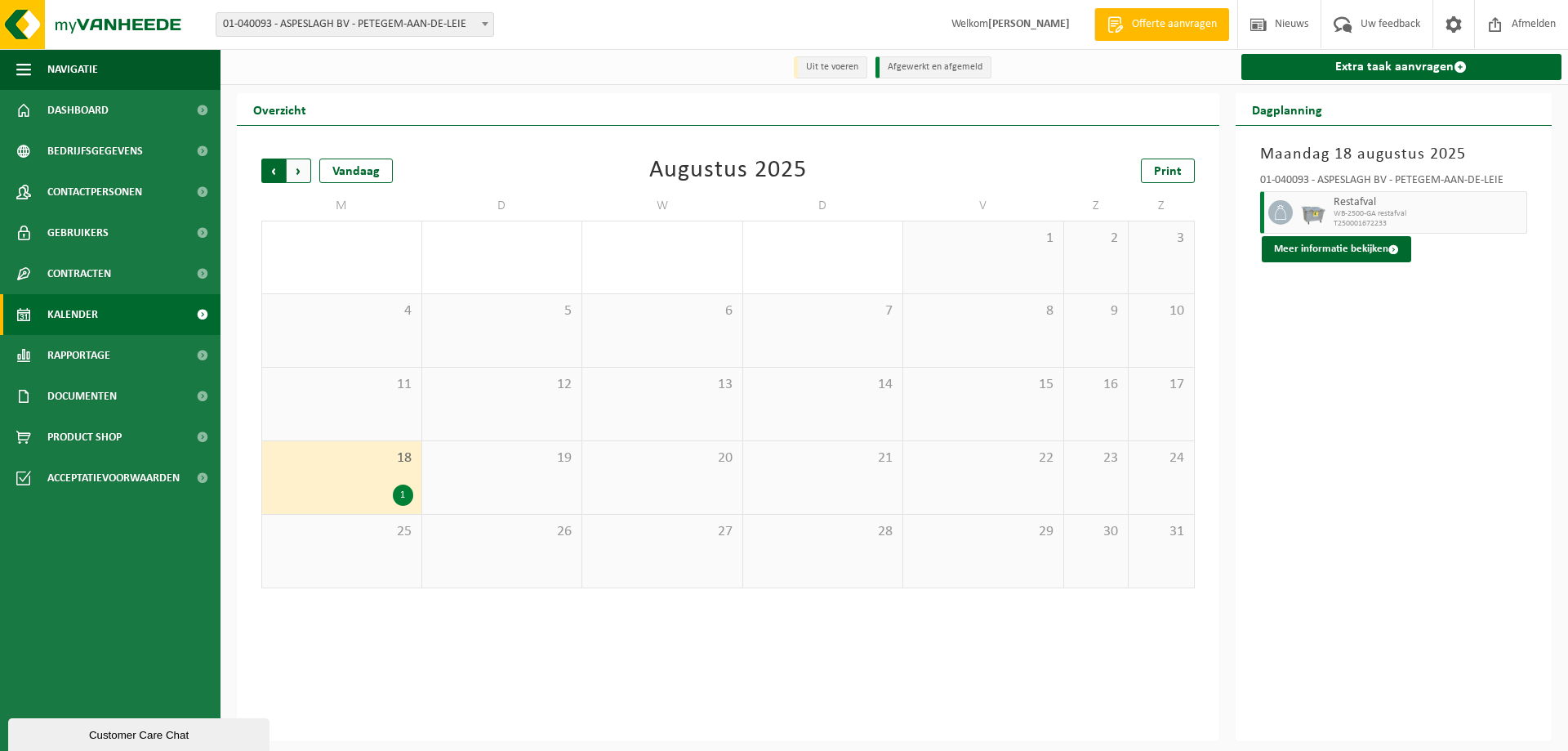
click at [299, 171] on span "Volgende" at bounding box center [299, 171] width 25 height 25
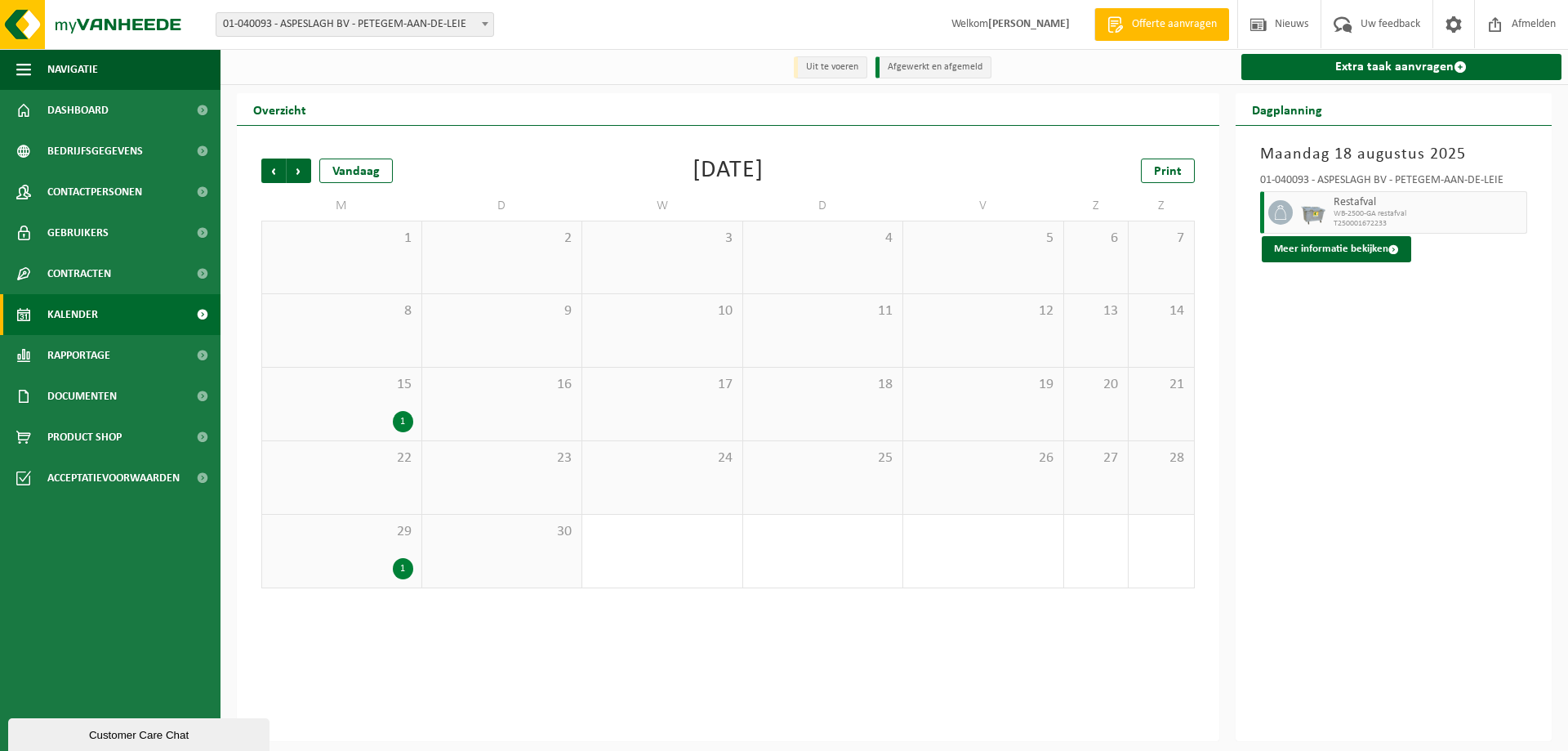
click at [299, 171] on span "Volgende" at bounding box center [299, 171] width 25 height 25
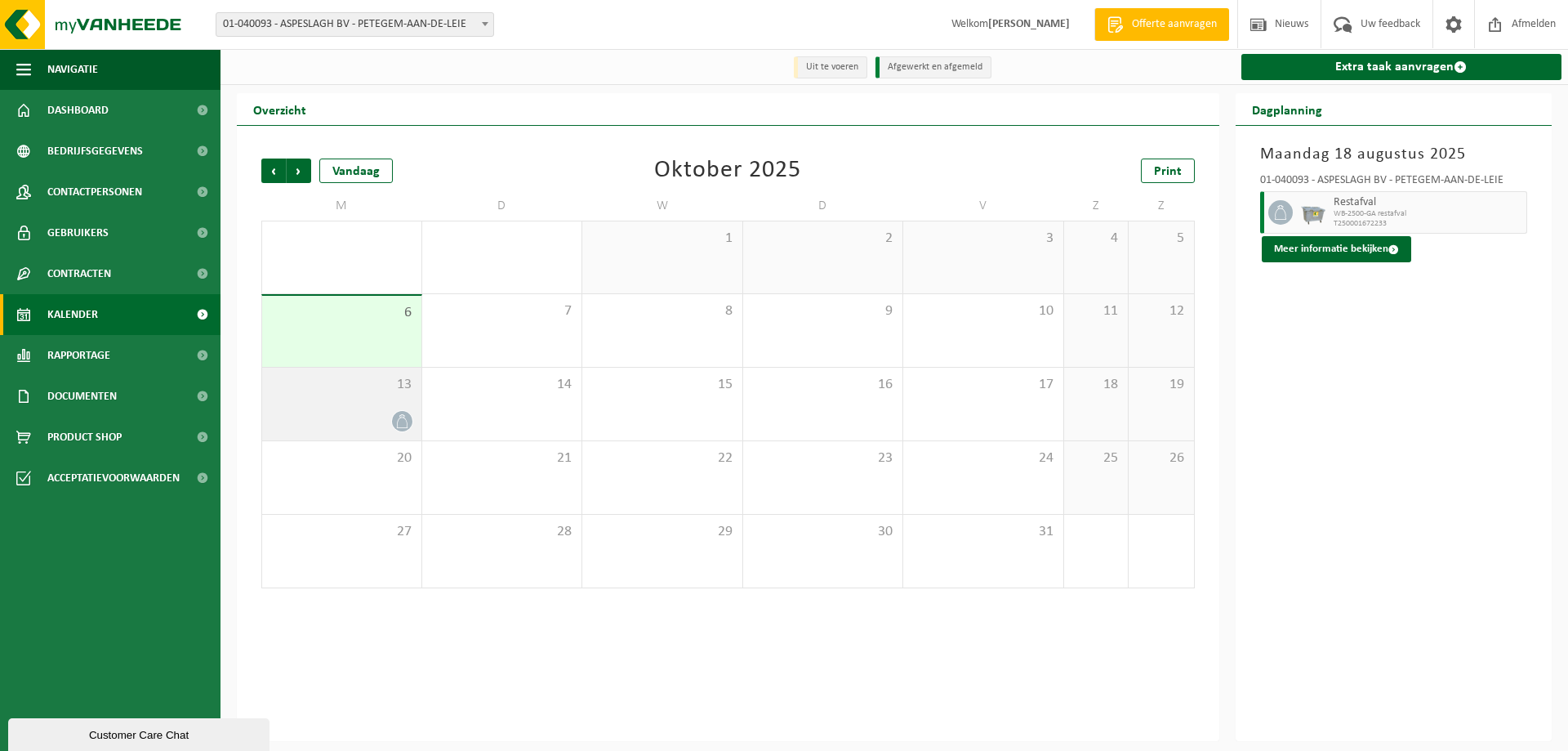
click at [339, 407] on div "13" at bounding box center [342, 404] width 160 height 72
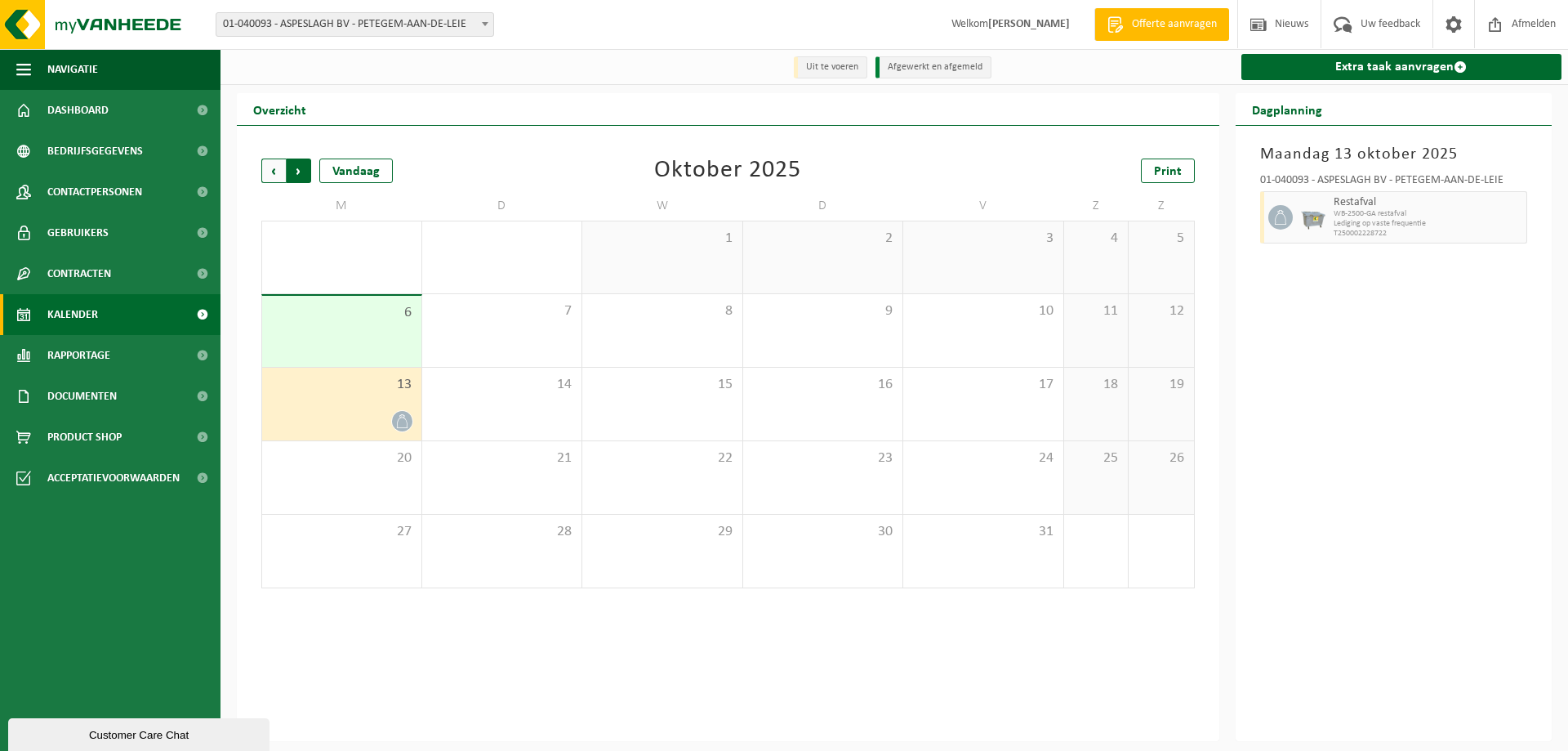
click at [281, 176] on span "Vorige" at bounding box center [274, 171] width 25 height 25
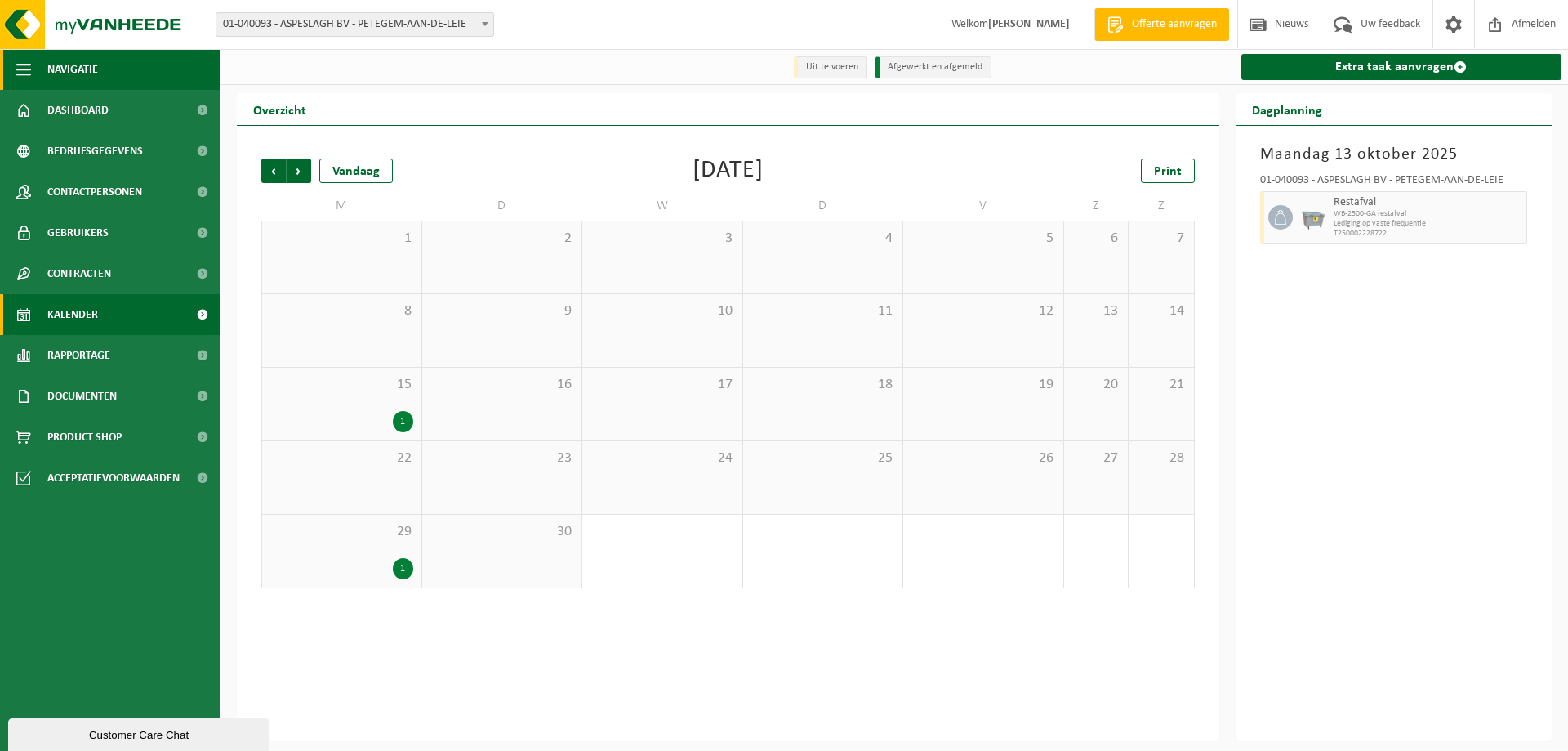
click at [66, 68] on span "Navigatie" at bounding box center [72, 69] width 50 height 41
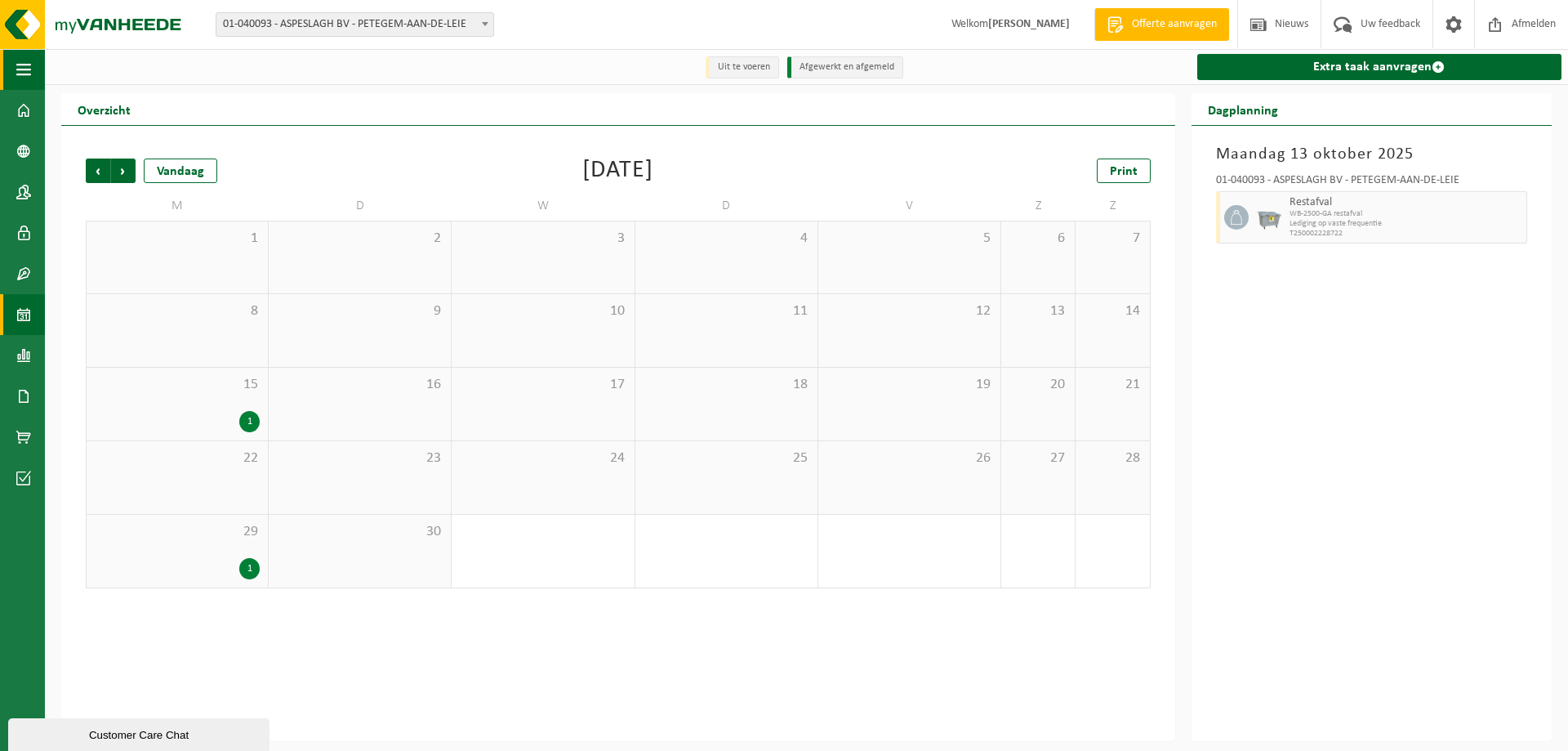
click at [22, 74] on span "button" at bounding box center [23, 69] width 14 height 41
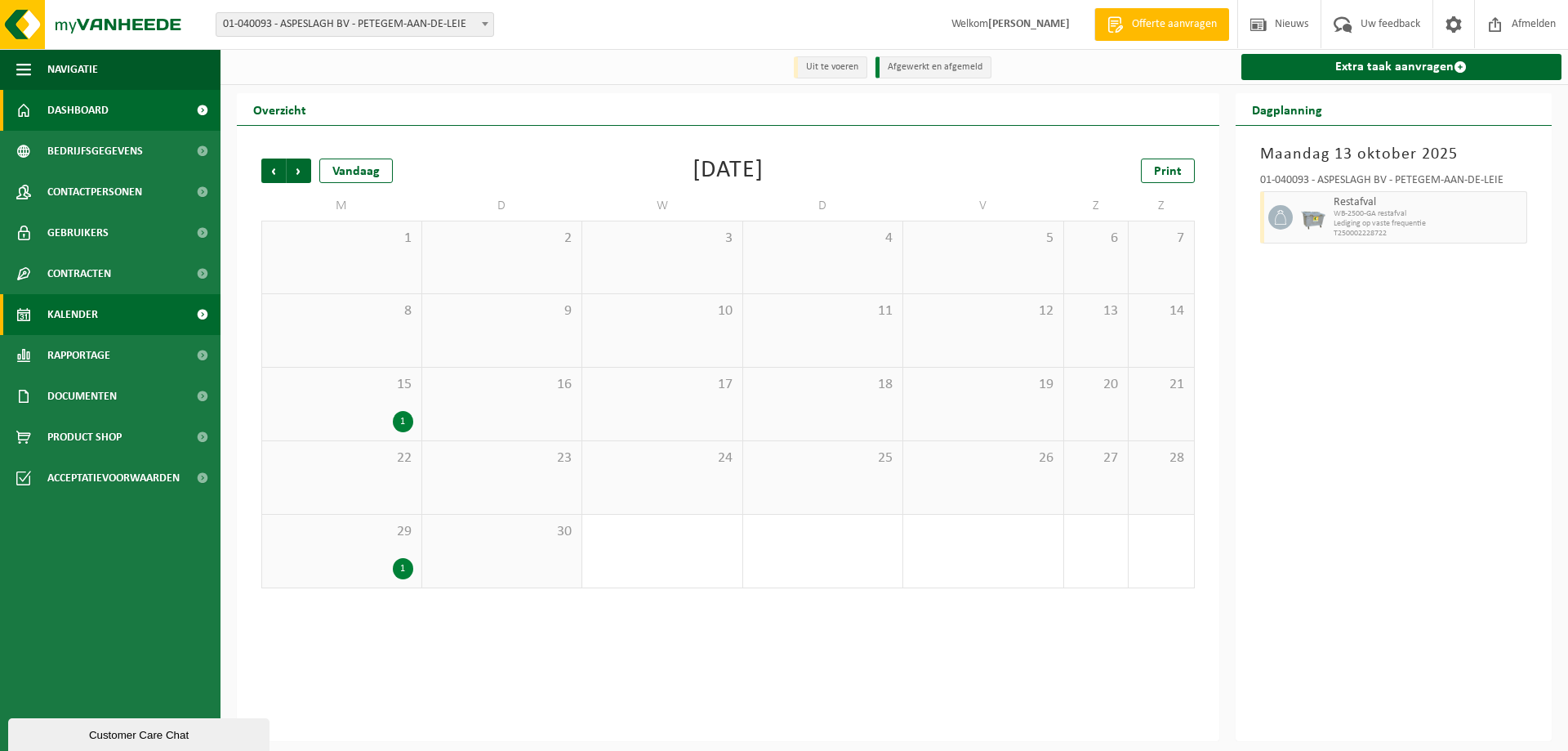
click at [117, 117] on link "Dashboard" at bounding box center [110, 110] width 220 height 41
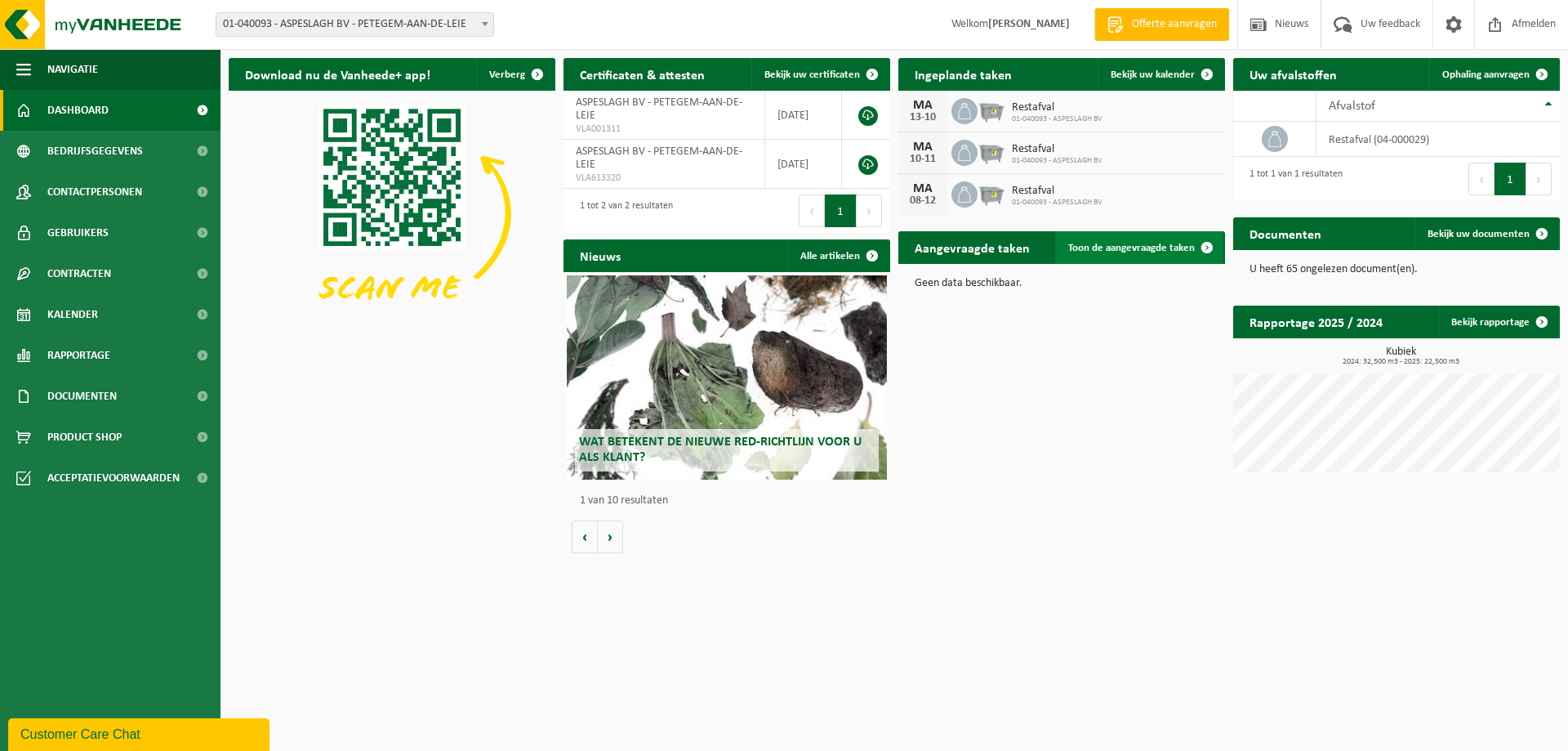
click at [1147, 251] on span "Toon de aangevraagde taken" at bounding box center [1131, 247] width 126 height 10
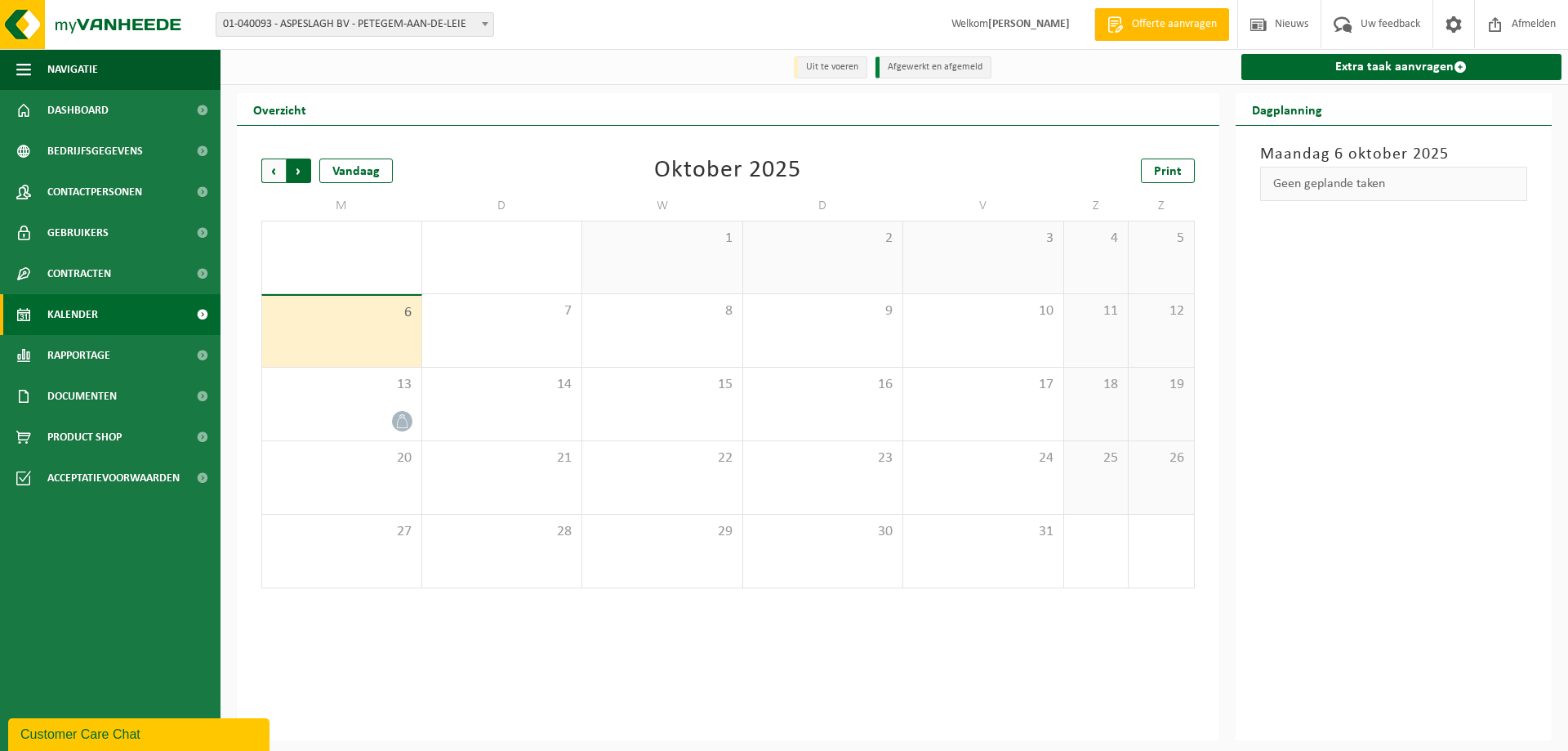
click at [276, 169] on span "Vorige" at bounding box center [274, 171] width 25 height 25
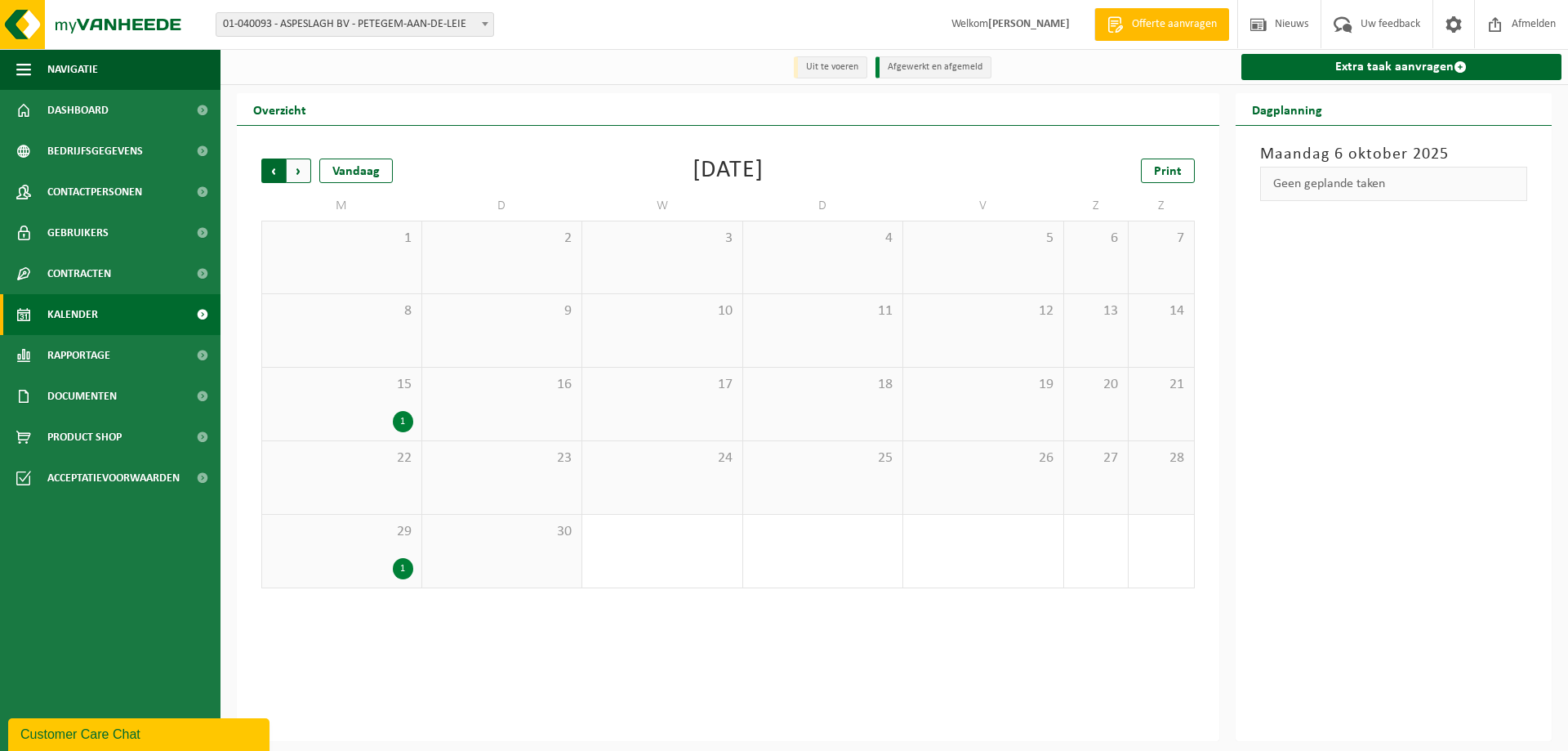
click at [293, 172] on span "Volgende" at bounding box center [299, 171] width 25 height 25
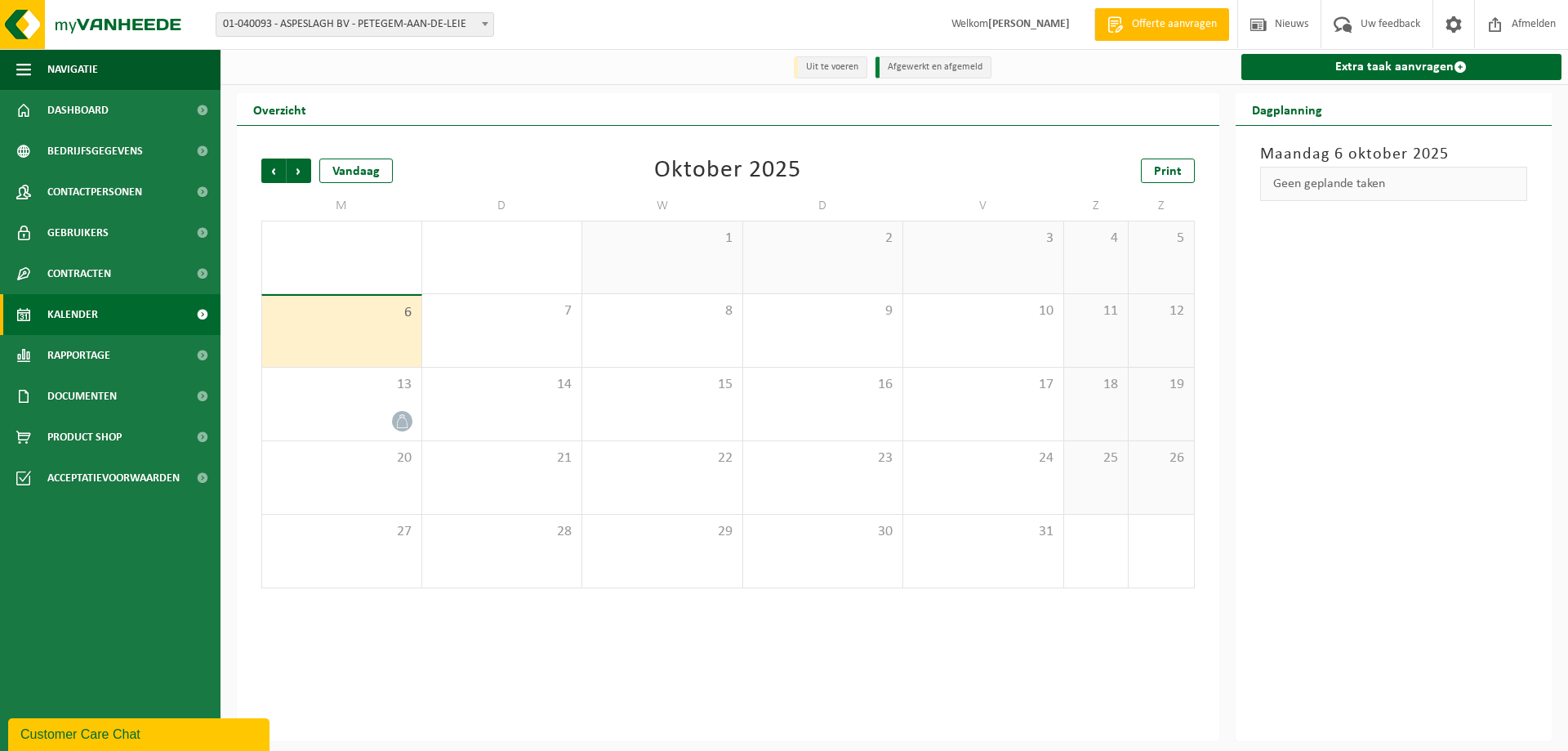
click at [293, 172] on span "Volgende" at bounding box center [299, 171] width 25 height 25
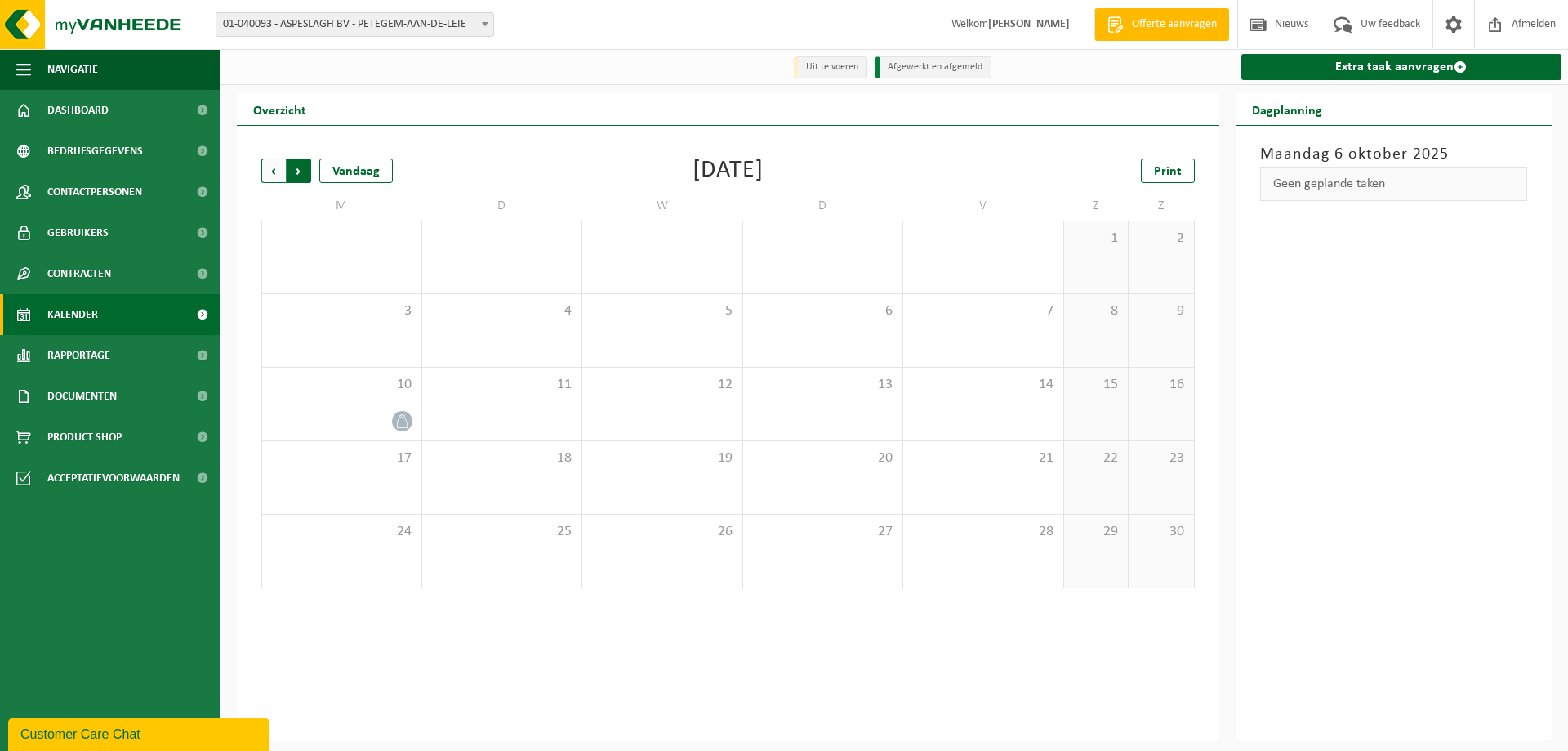
click at [268, 169] on span "Vorige" at bounding box center [274, 171] width 25 height 25
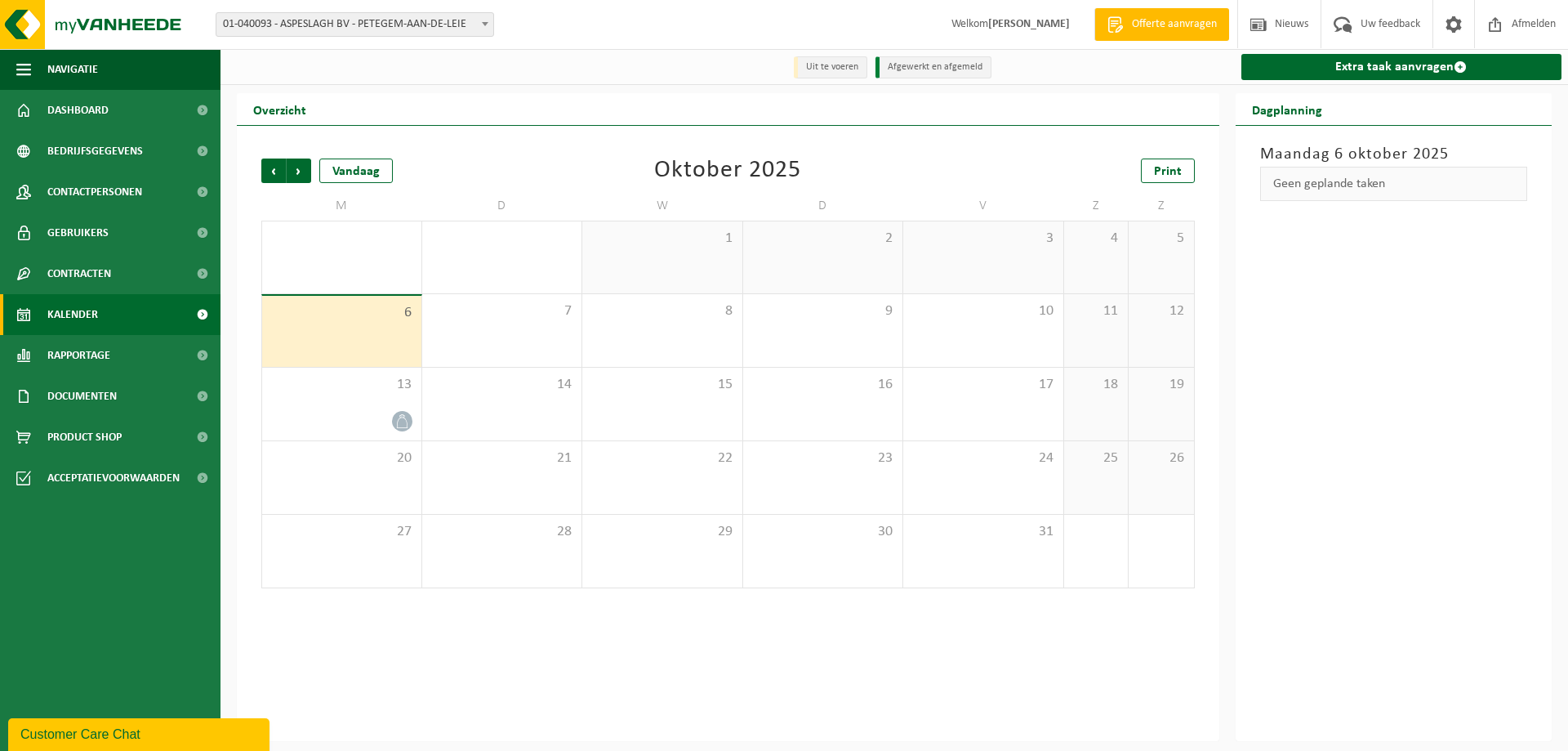
click at [268, 169] on span "Vorige" at bounding box center [274, 171] width 25 height 25
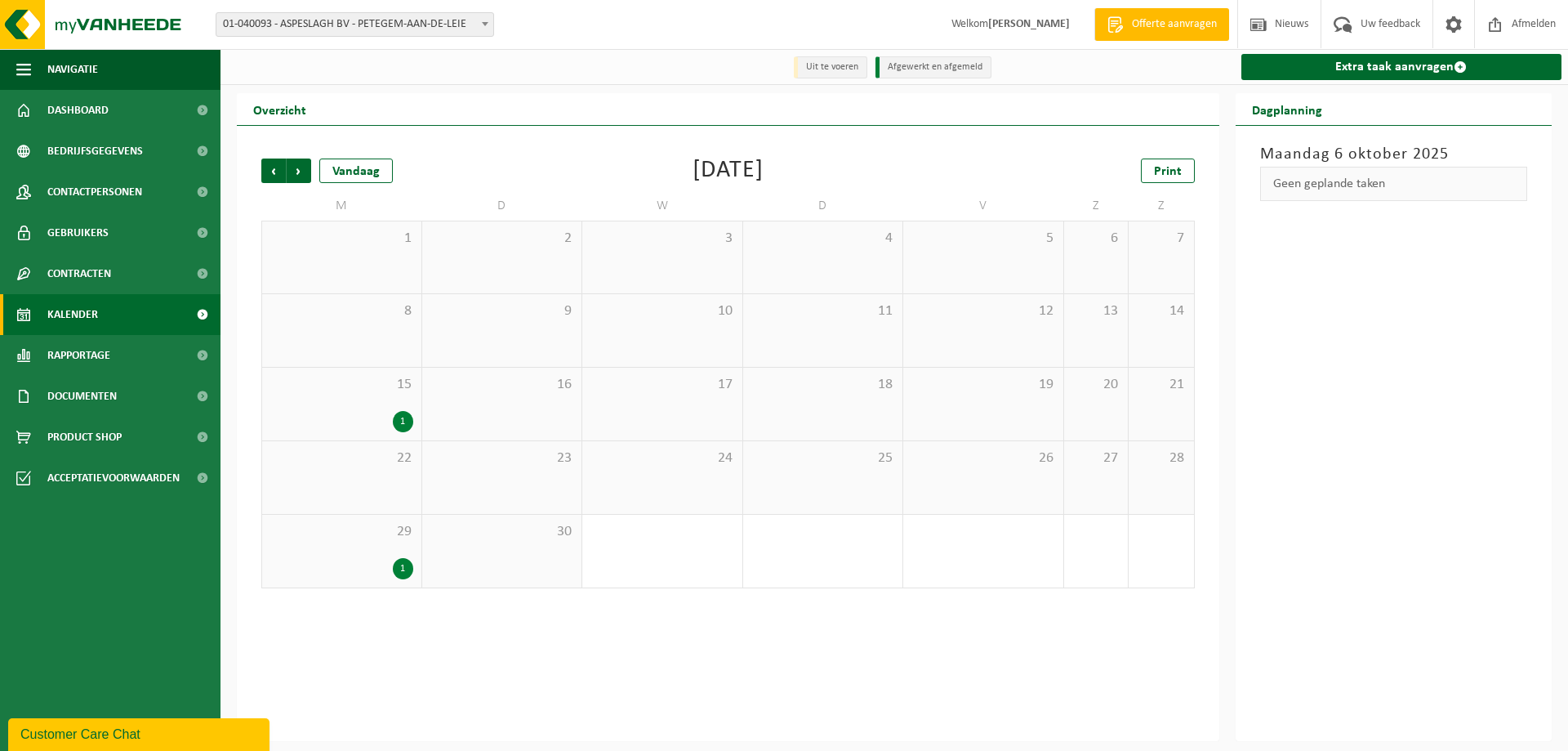
click at [268, 169] on span "Vorige" at bounding box center [274, 171] width 25 height 25
click at [294, 173] on span "Volgende" at bounding box center [299, 171] width 25 height 25
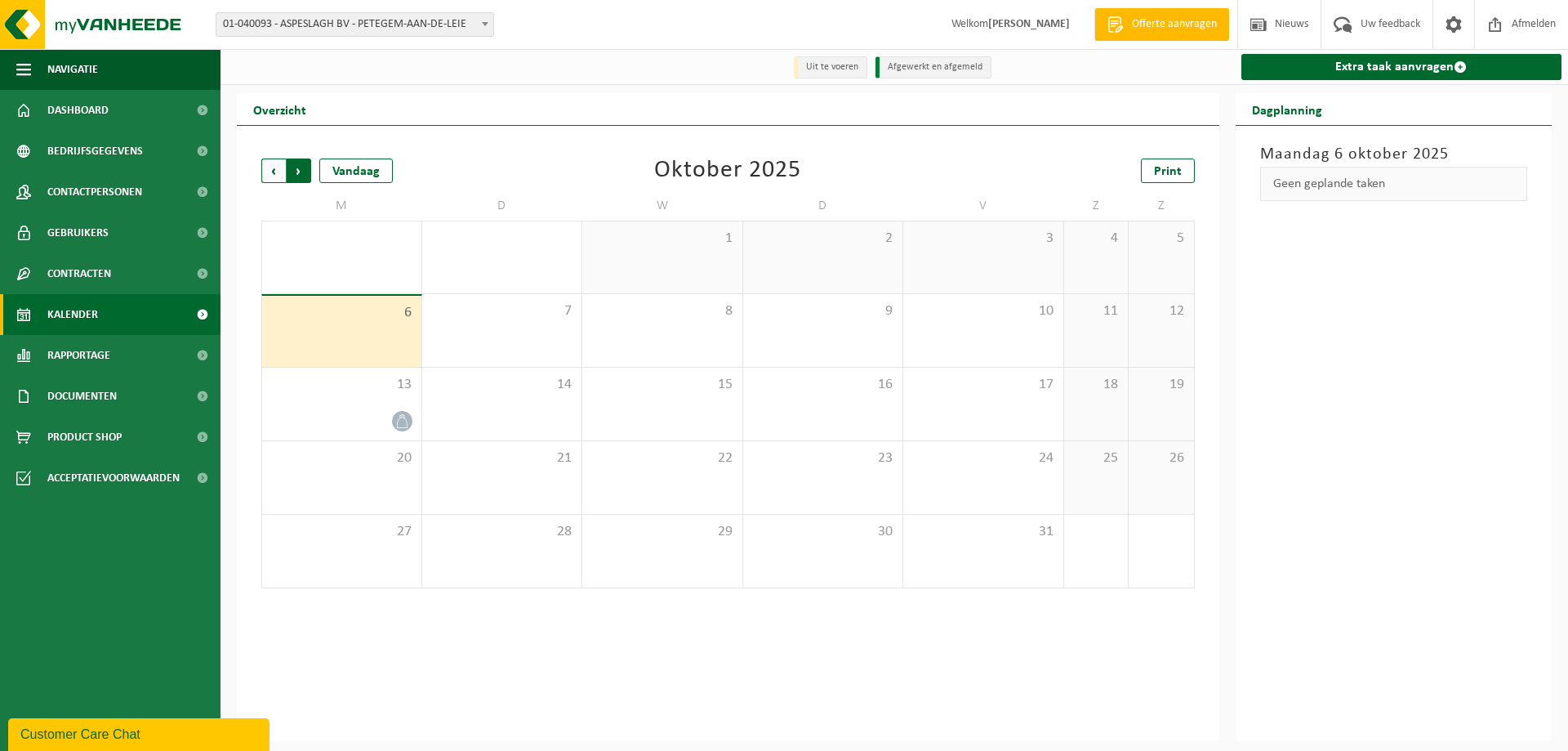
click at [269, 172] on span "Vorige" at bounding box center [274, 171] width 25 height 25
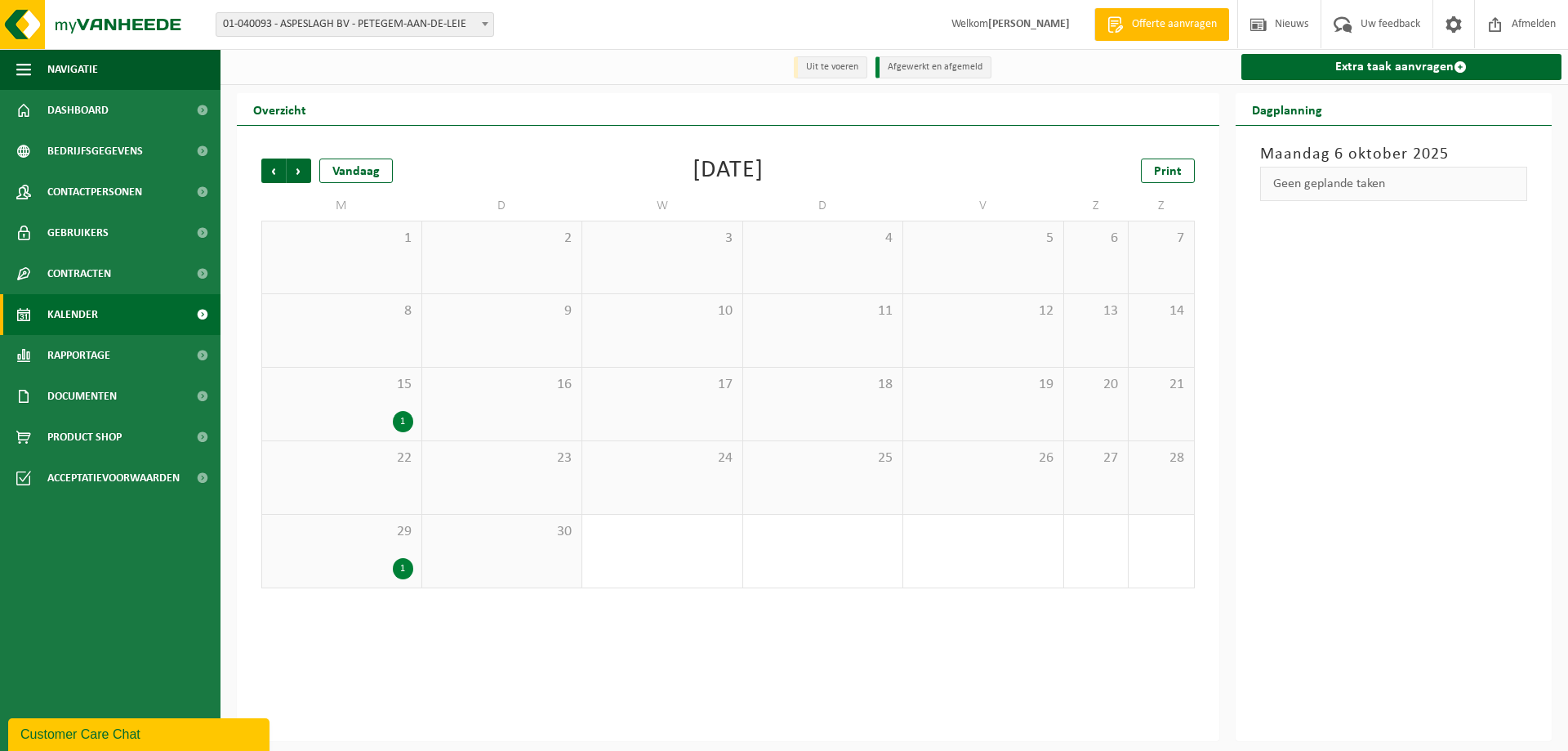
click at [348, 410] on div "15 1" at bounding box center [342, 404] width 160 height 72
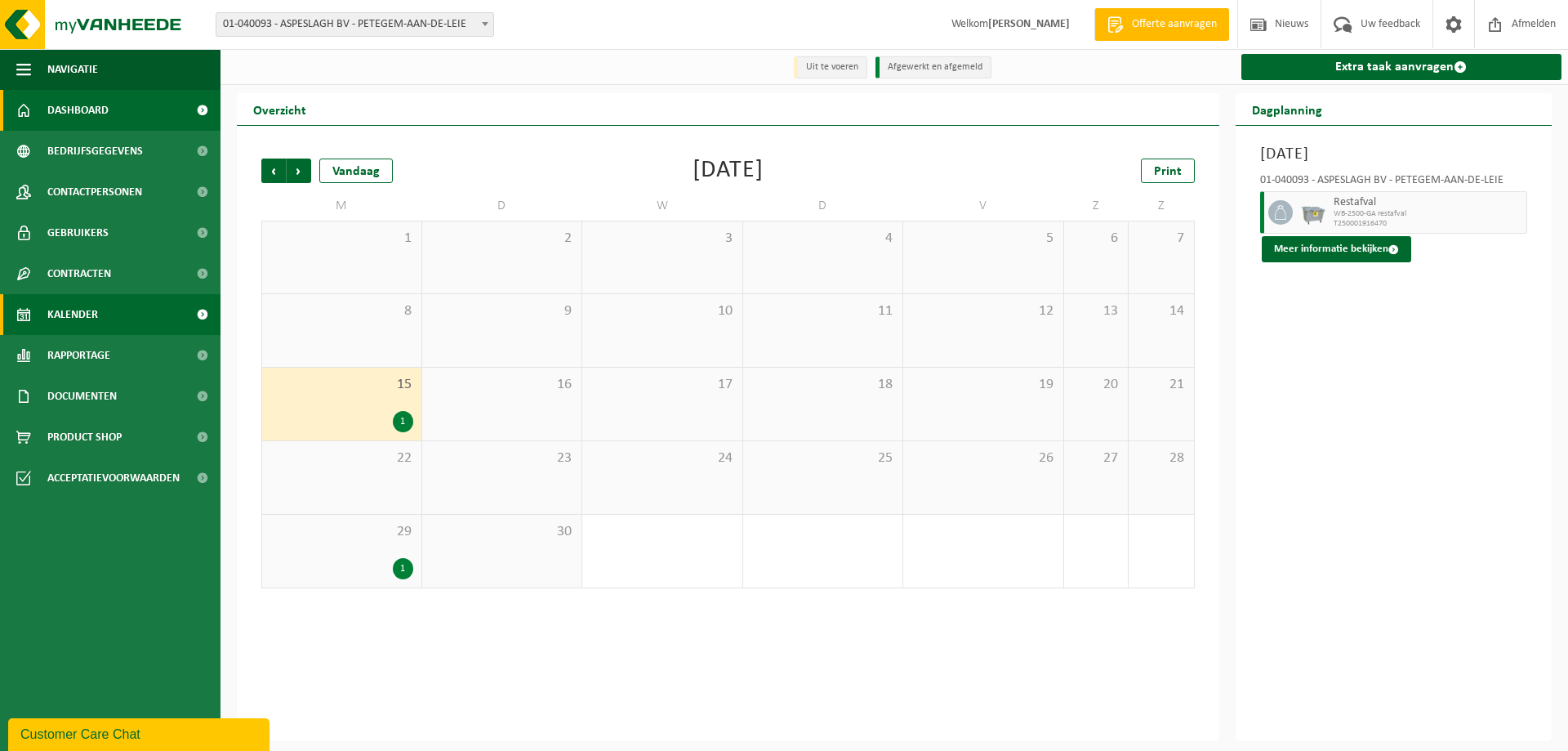
click at [104, 105] on span "Dashboard" at bounding box center [78, 110] width 61 height 41
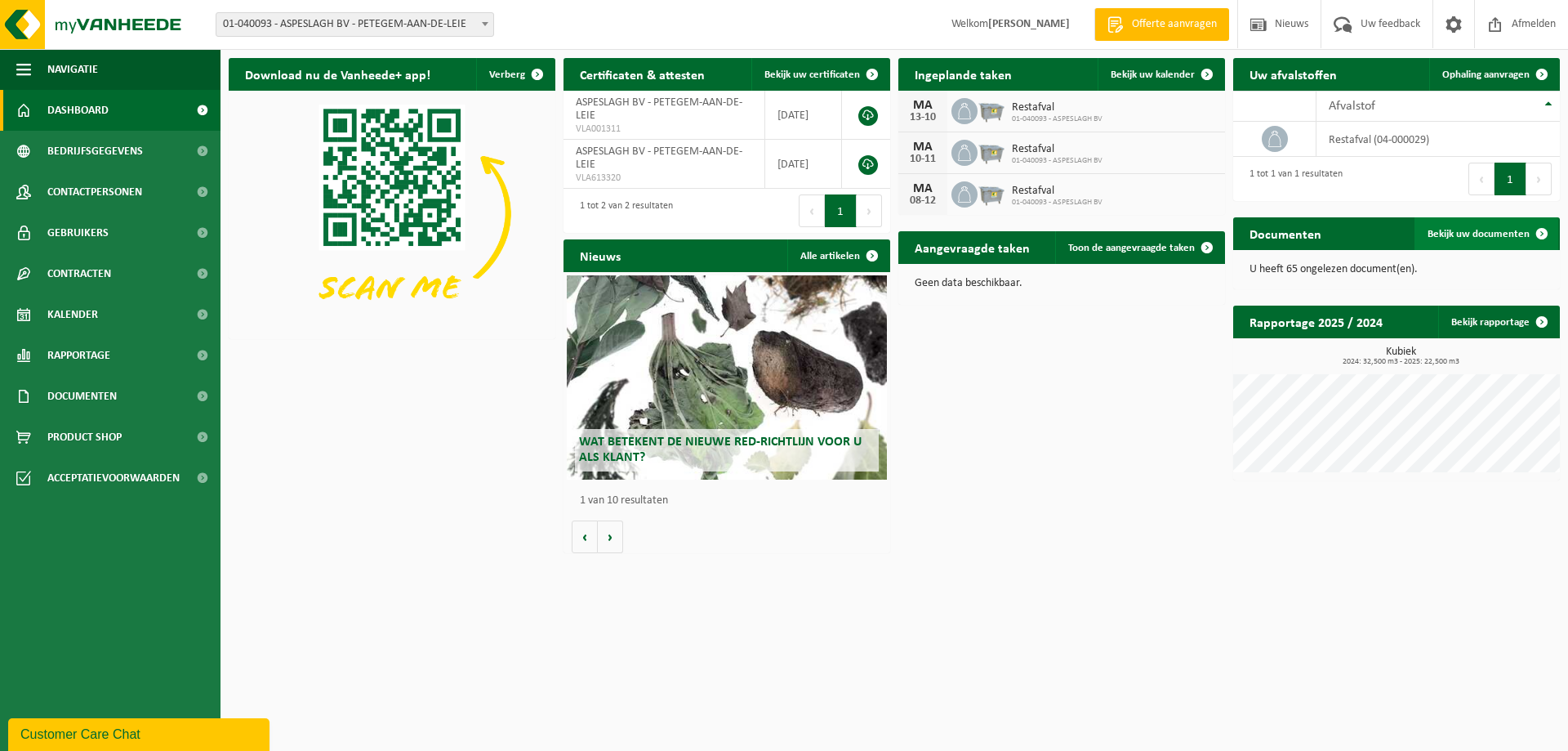
click at [1483, 235] on span "Bekijk uw documenten" at bounding box center [1478, 234] width 102 height 10
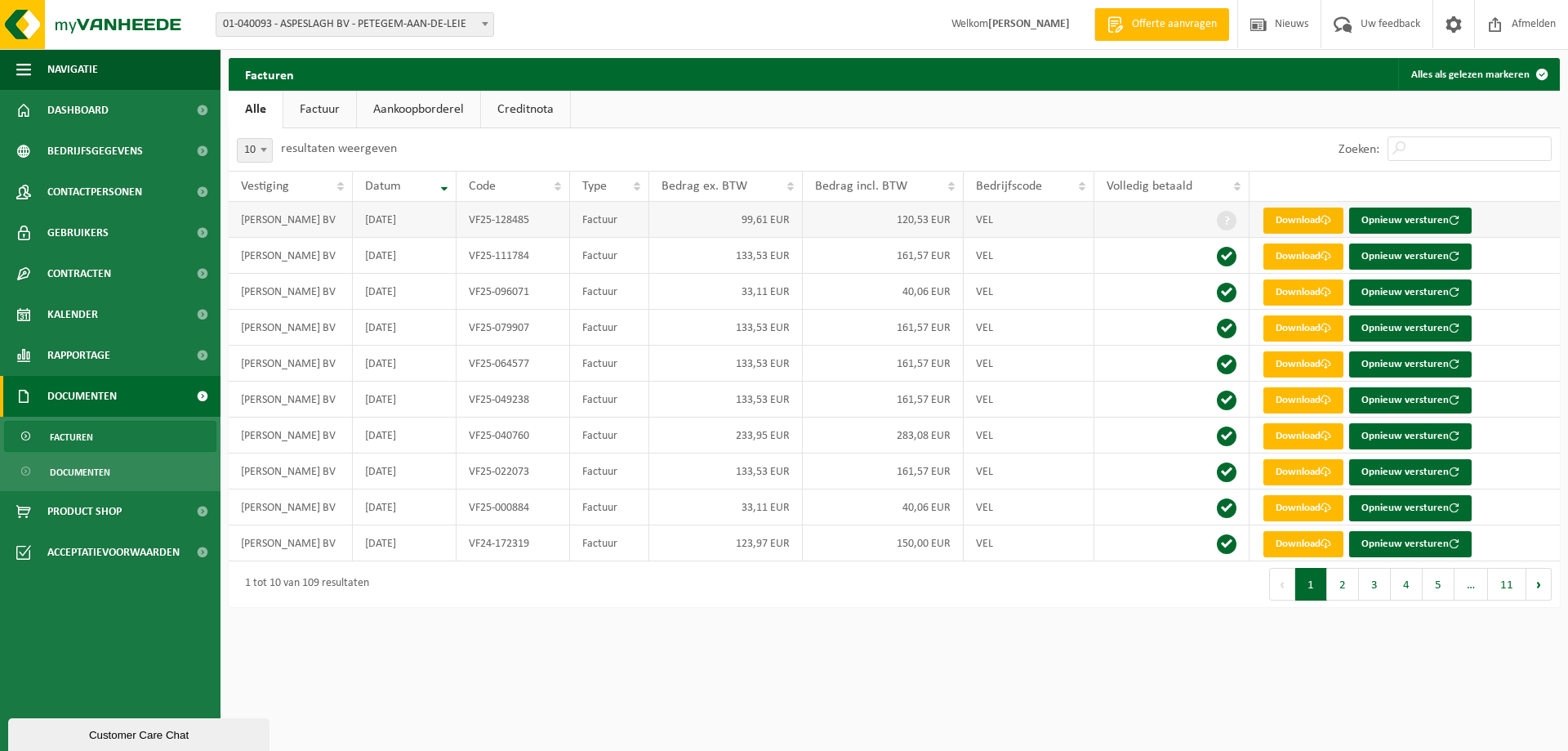
click at [1305, 217] on link "Download" at bounding box center [1303, 220] width 80 height 26
